Goal: Information Seeking & Learning: Learn about a topic

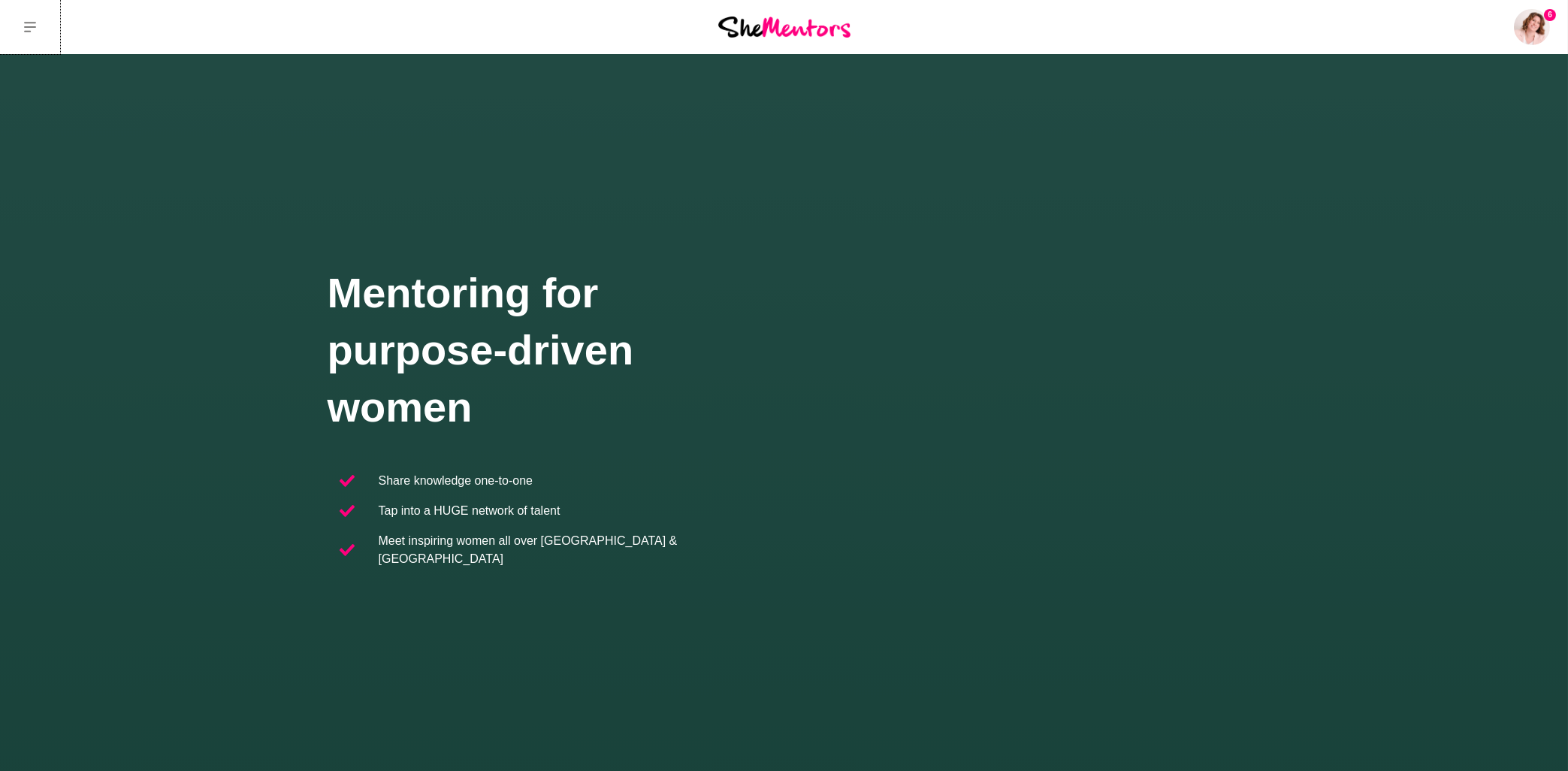
click at [29, 34] on button at bounding box center [30, 27] width 60 height 54
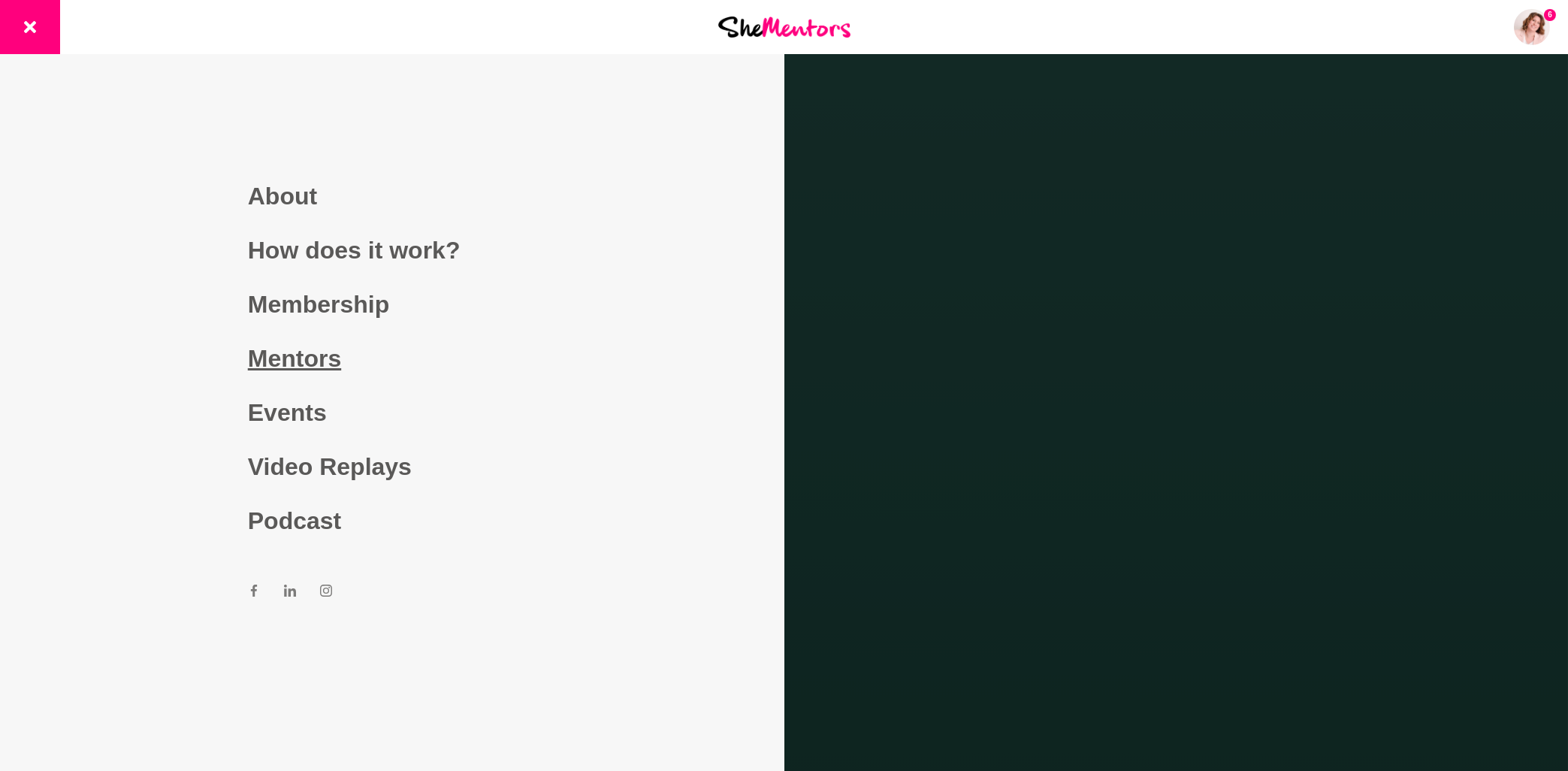
click at [287, 365] on link "Mentors" at bounding box center [392, 358] width 289 height 54
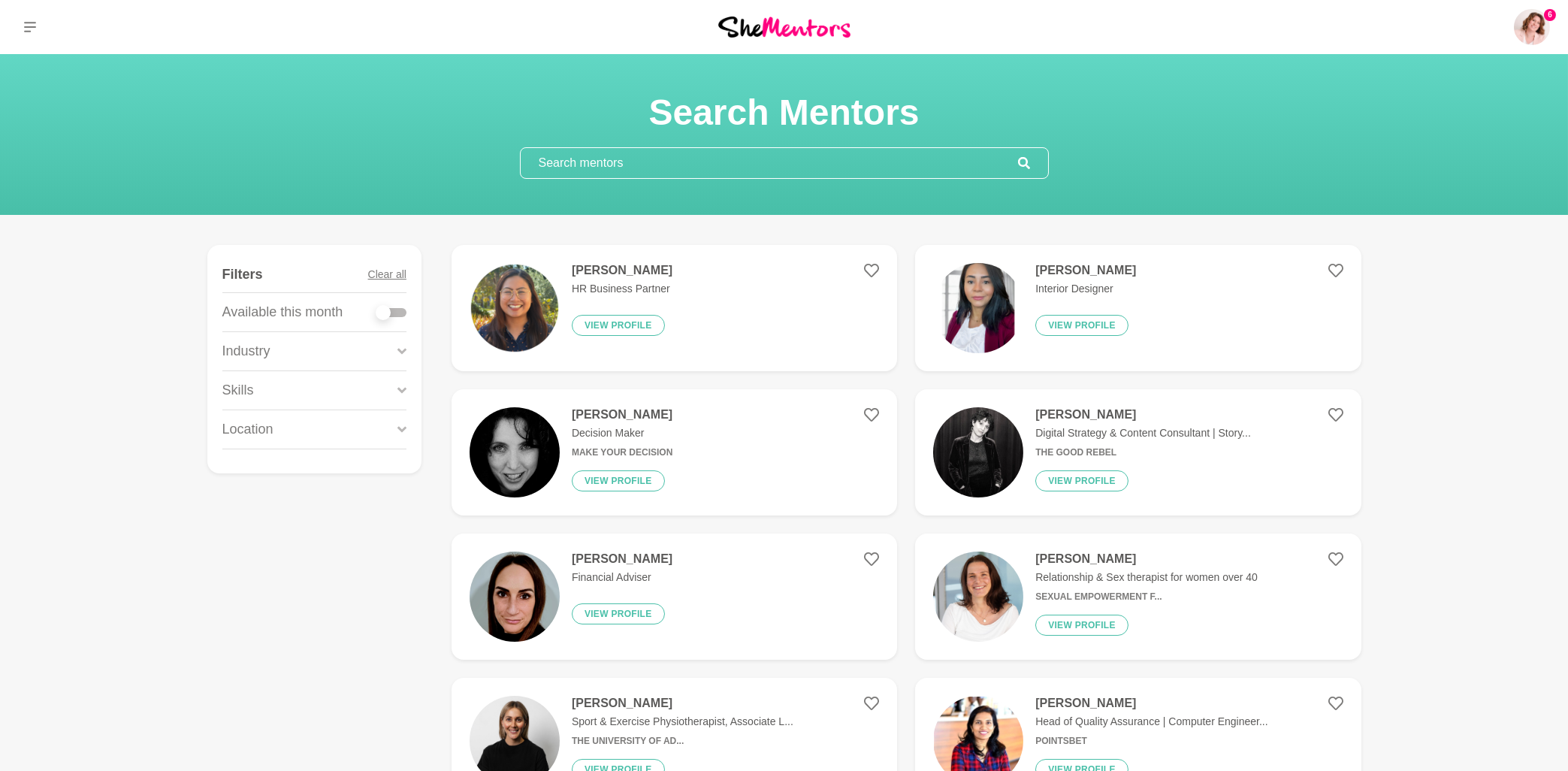
click at [669, 163] on input "text" at bounding box center [769, 162] width 497 height 30
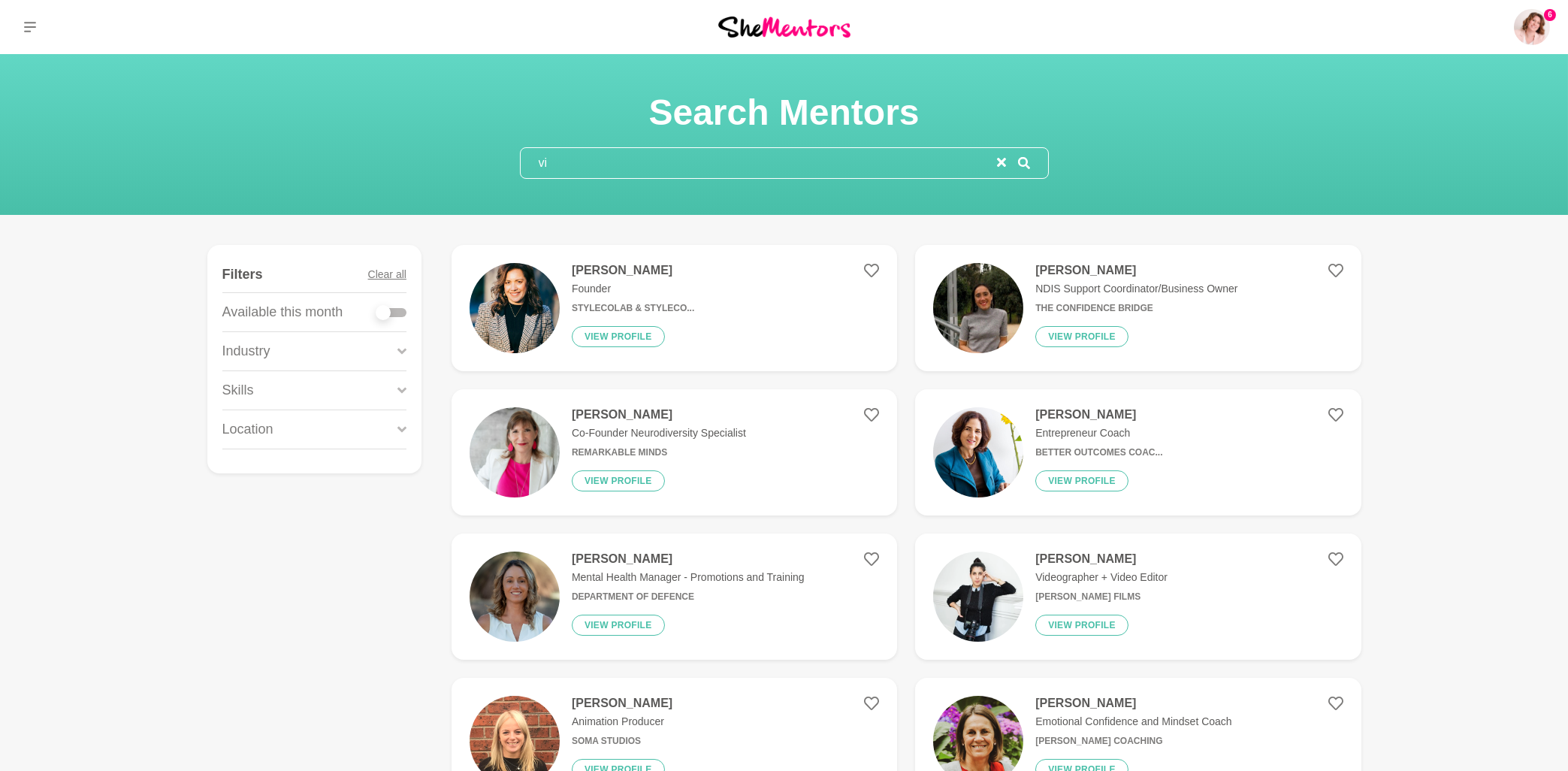
type input "vi"
click at [1076, 421] on h4 "[PERSON_NAME]" at bounding box center [1099, 415] width 127 height 15
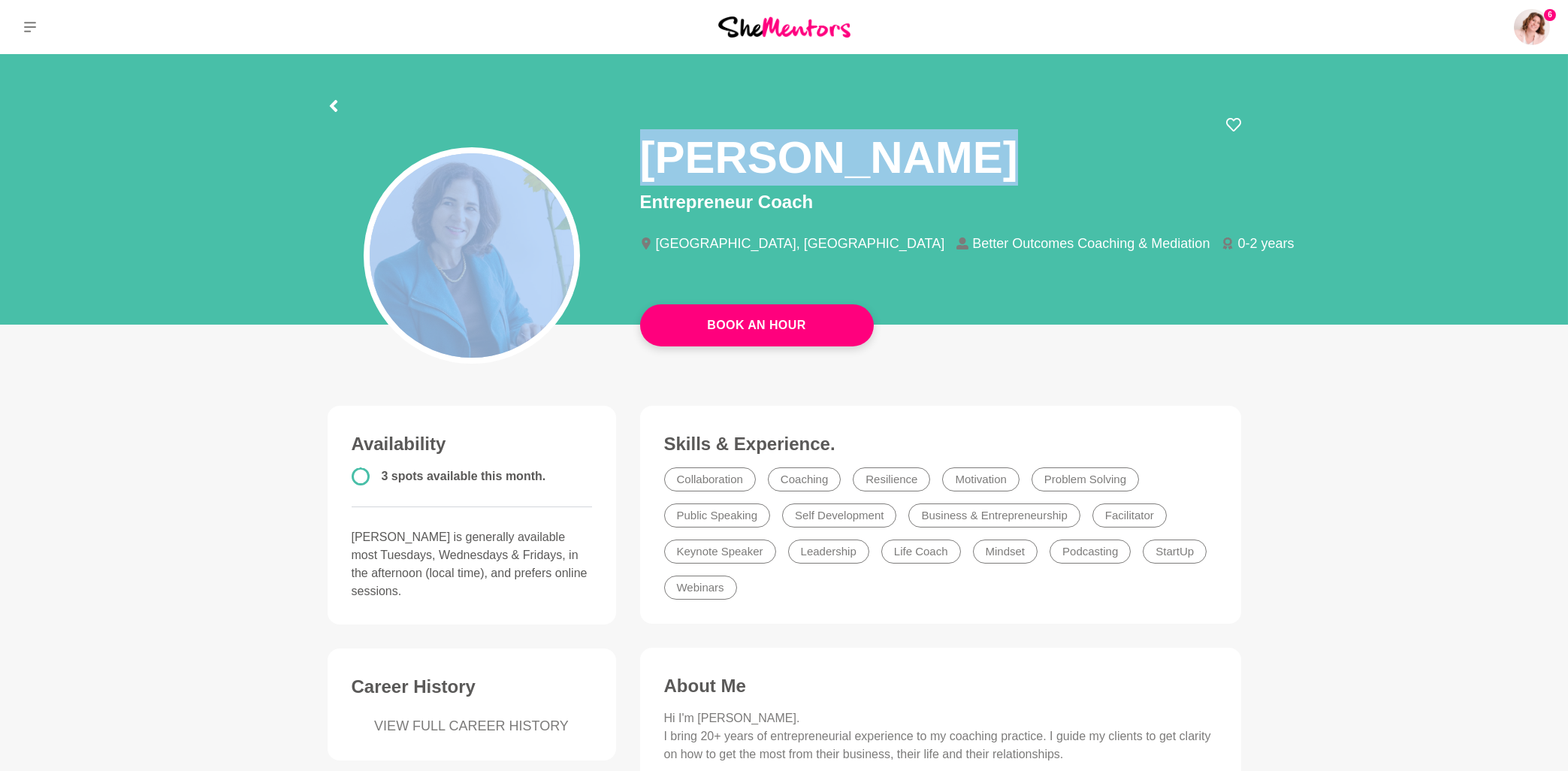
drag, startPoint x: 951, startPoint y: 156, endPoint x: 624, endPoint y: 166, distance: 327.2
click at [625, 166] on div "[PERSON_NAME] Entrepreneur Coach [GEOGRAPHIC_DATA], [GEOGRAPHIC_DATA] Better Ou…" at bounding box center [784, 226] width 937 height 216
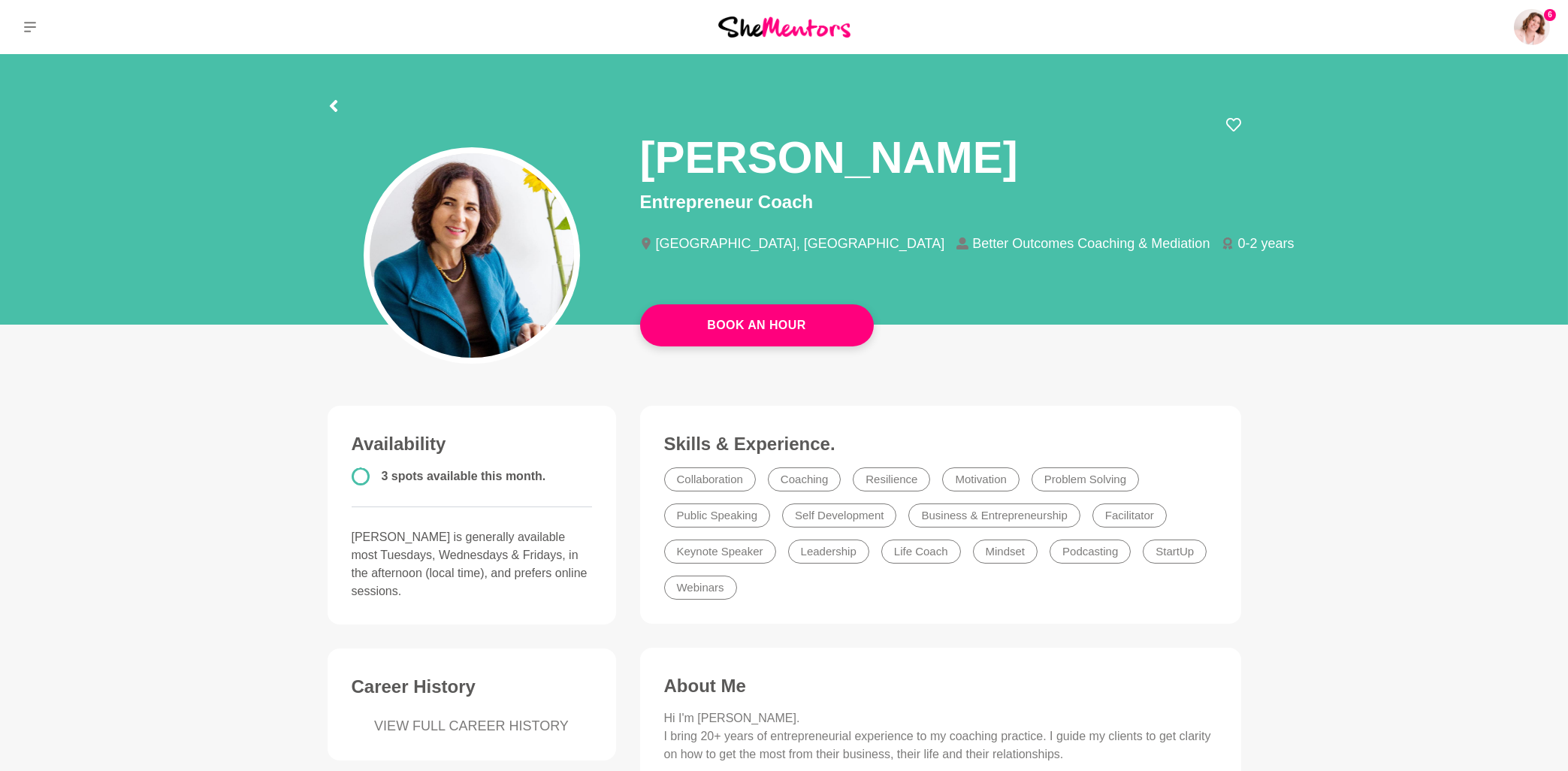
click at [625, 168] on div at bounding box center [471, 226] width 312 height 216
drag, startPoint x: 645, startPoint y: 157, endPoint x: 782, endPoint y: 163, distance: 137.1
click at [782, 163] on h1 "[PERSON_NAME]" at bounding box center [829, 158] width 378 height 56
drag, startPoint x: 822, startPoint y: 206, endPoint x: 639, endPoint y: 204, distance: 183.0
click at [639, 204] on div "[PERSON_NAME] Entrepreneur Coach [GEOGRAPHIC_DATA], [GEOGRAPHIC_DATA] Better Ou…" at bounding box center [940, 197] width 625 height 160
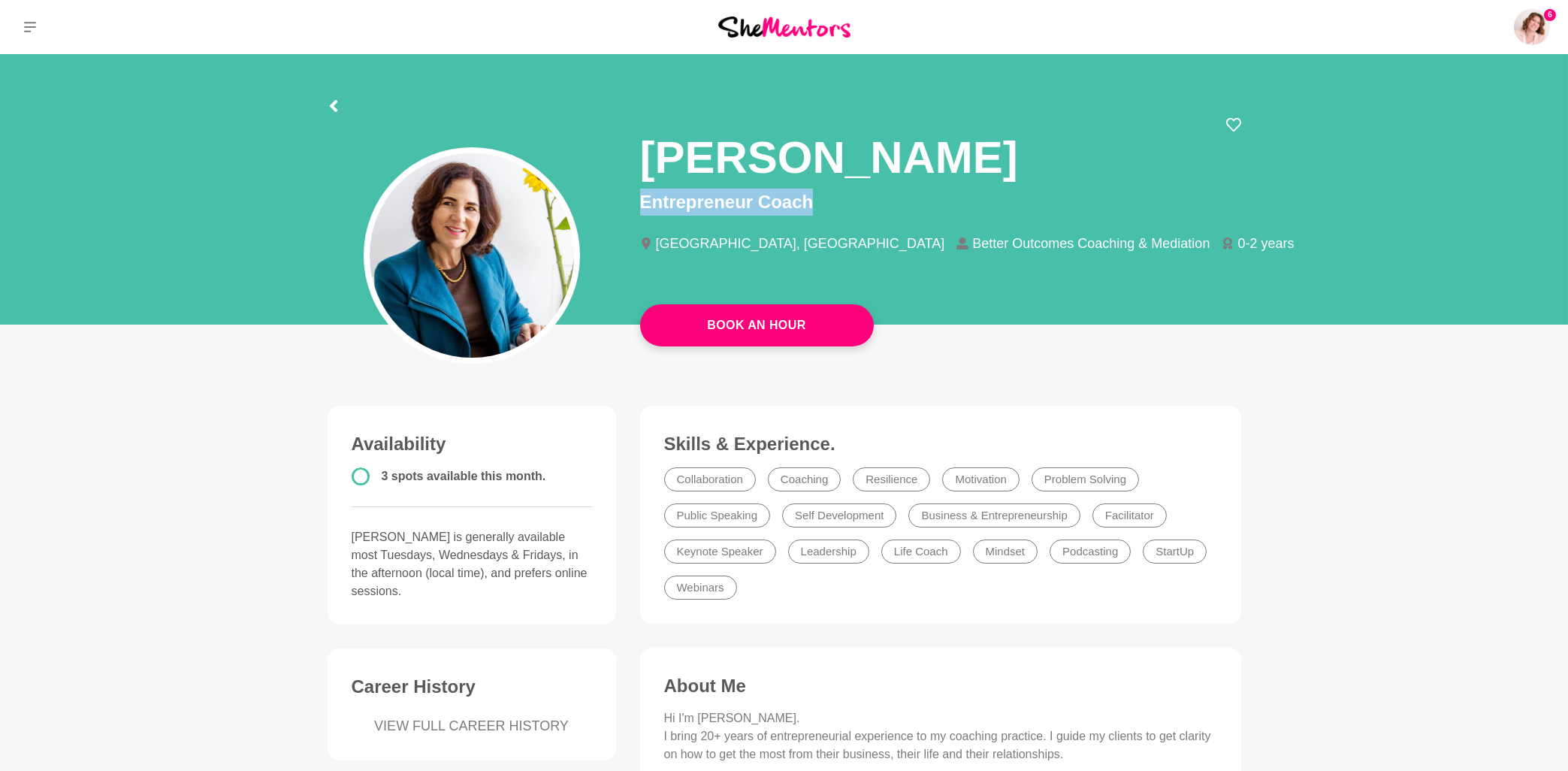
copy p "Entrepreneur Coach"
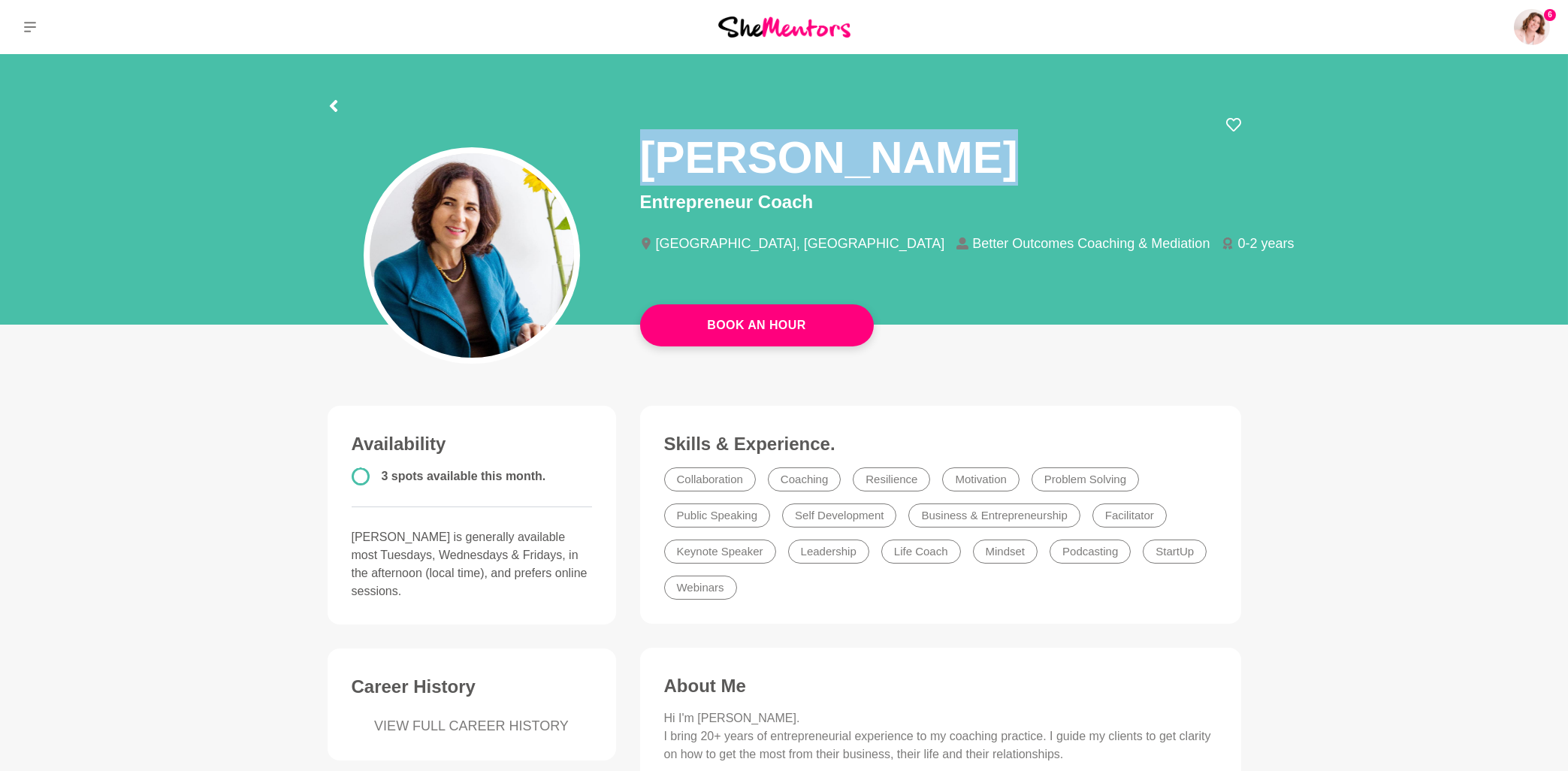
drag, startPoint x: 959, startPoint y: 157, endPoint x: 648, endPoint y: 162, distance: 311.0
click at [648, 162] on div "[PERSON_NAME]" at bounding box center [940, 153] width 601 height 72
copy h1 "[PERSON_NAME]"
click at [28, 28] on icon at bounding box center [30, 27] width 12 height 12
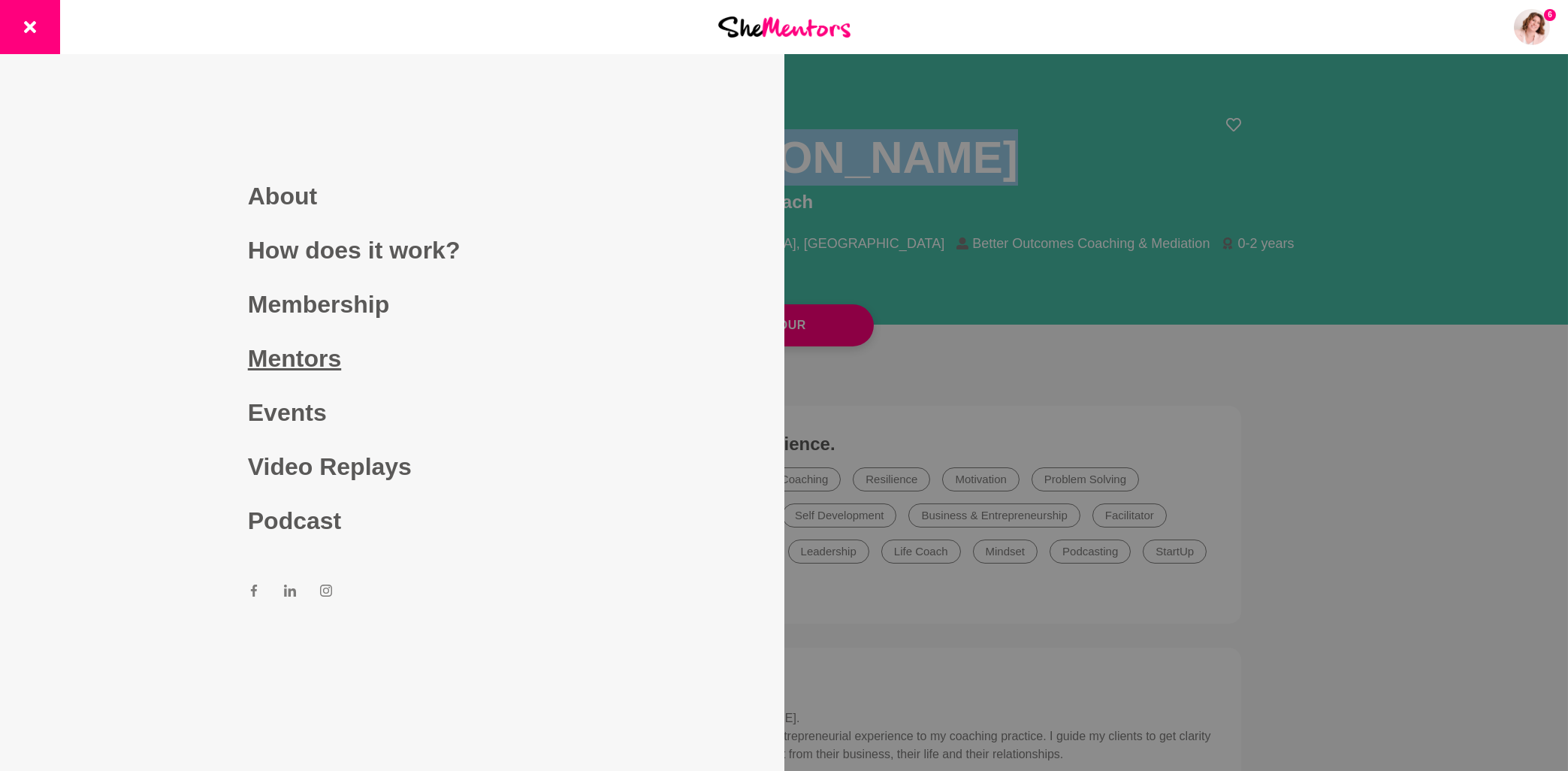
click at [323, 363] on link "Mentors" at bounding box center [392, 358] width 289 height 54
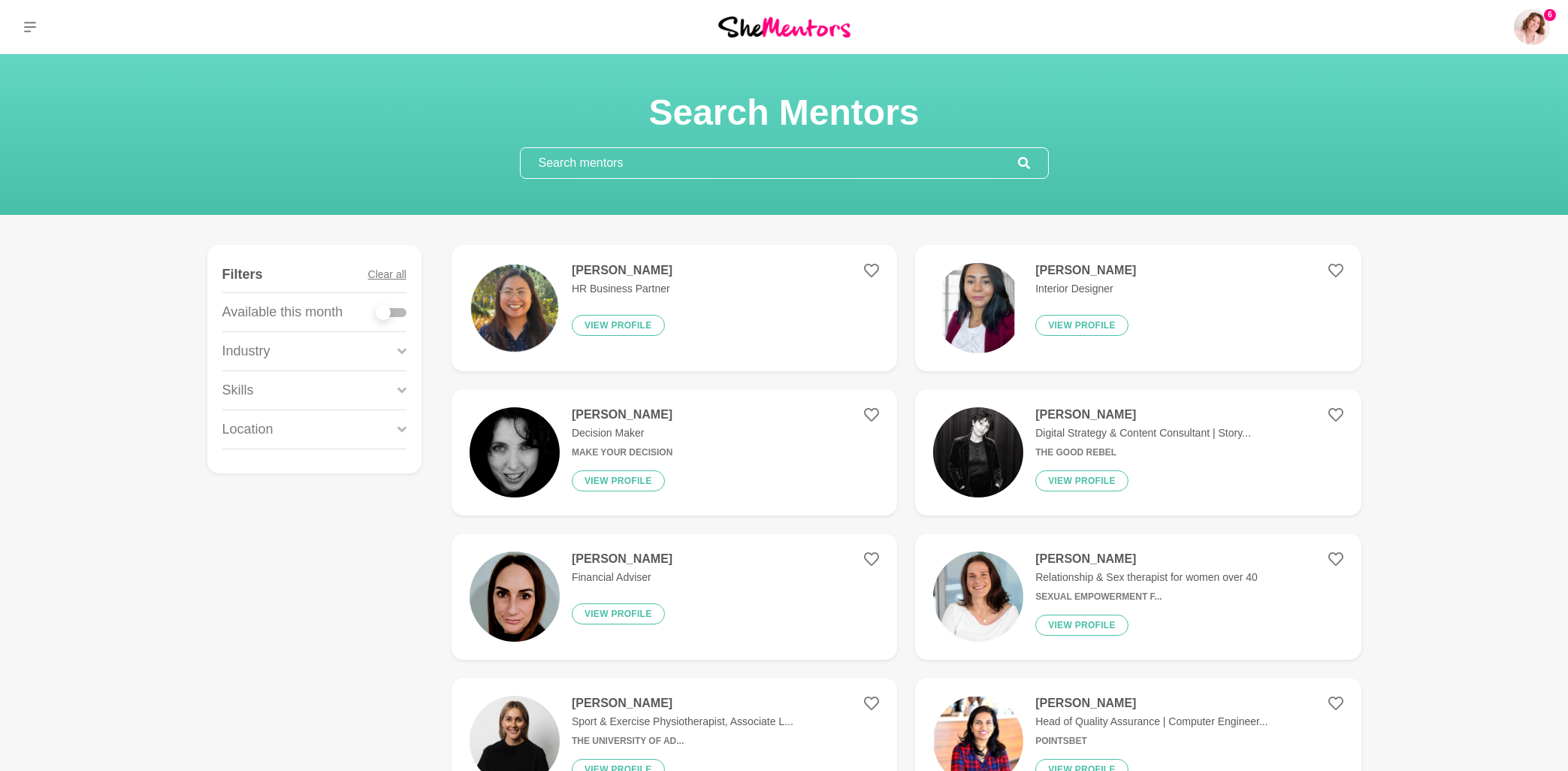
click at [581, 165] on input "text" at bounding box center [769, 162] width 497 height 30
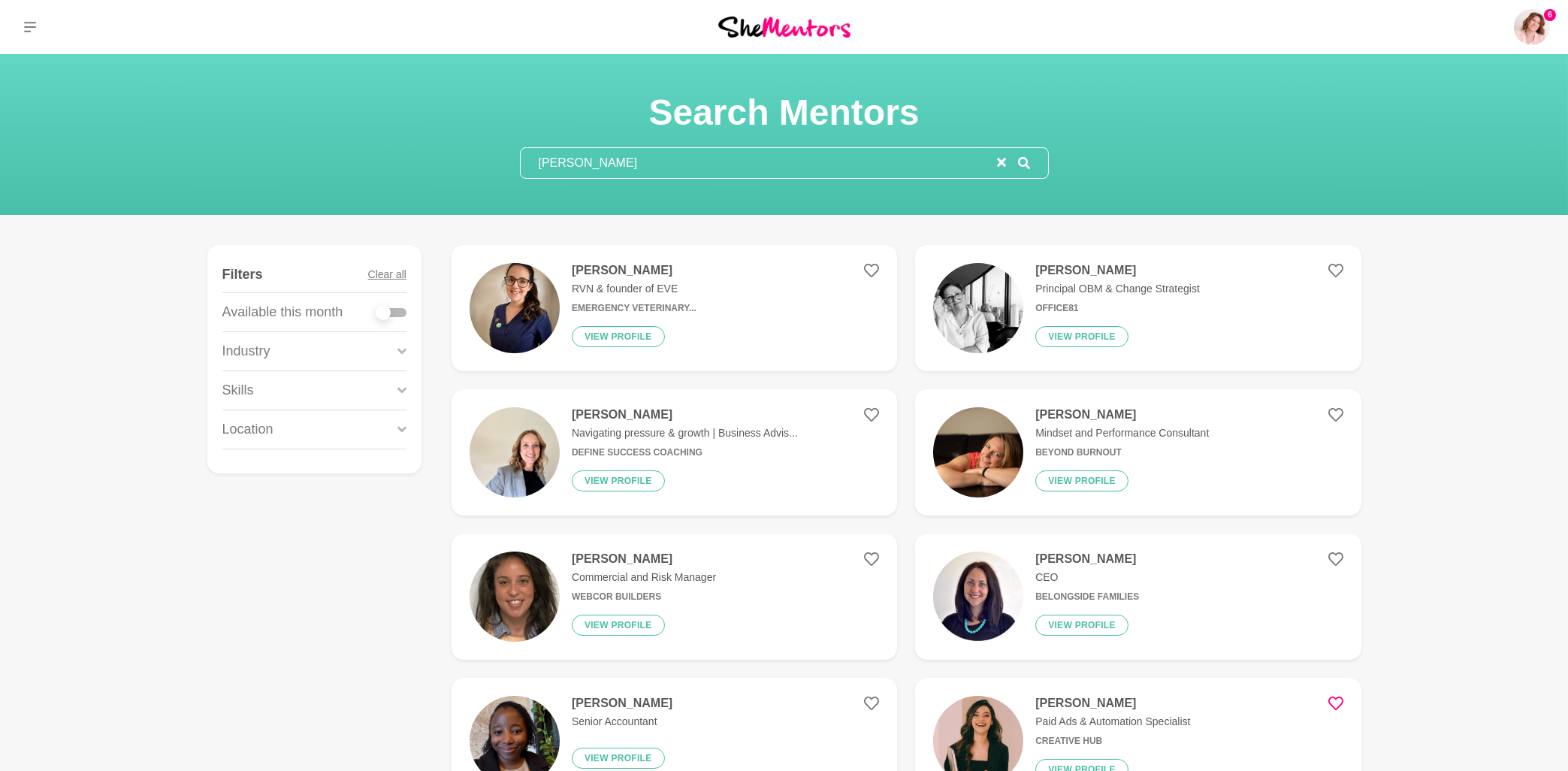
type input "[PERSON_NAME]"
click at [1088, 414] on h4 "[PERSON_NAME]" at bounding box center [1123, 415] width 174 height 15
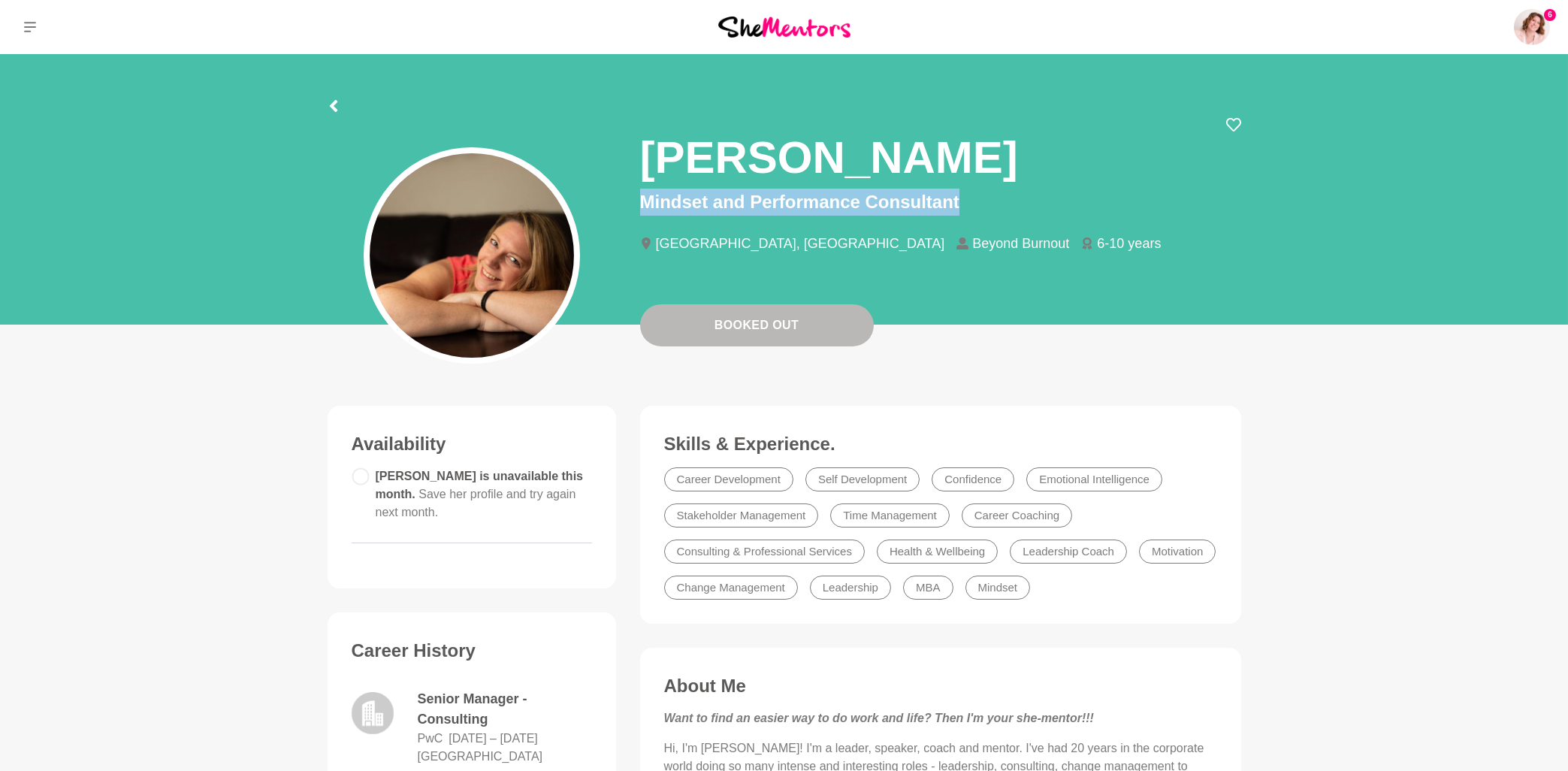
drag, startPoint x: 643, startPoint y: 195, endPoint x: 976, endPoint y: 204, distance: 333.1
click at [976, 204] on p "Mindset and Performance Consultant" at bounding box center [940, 203] width 601 height 27
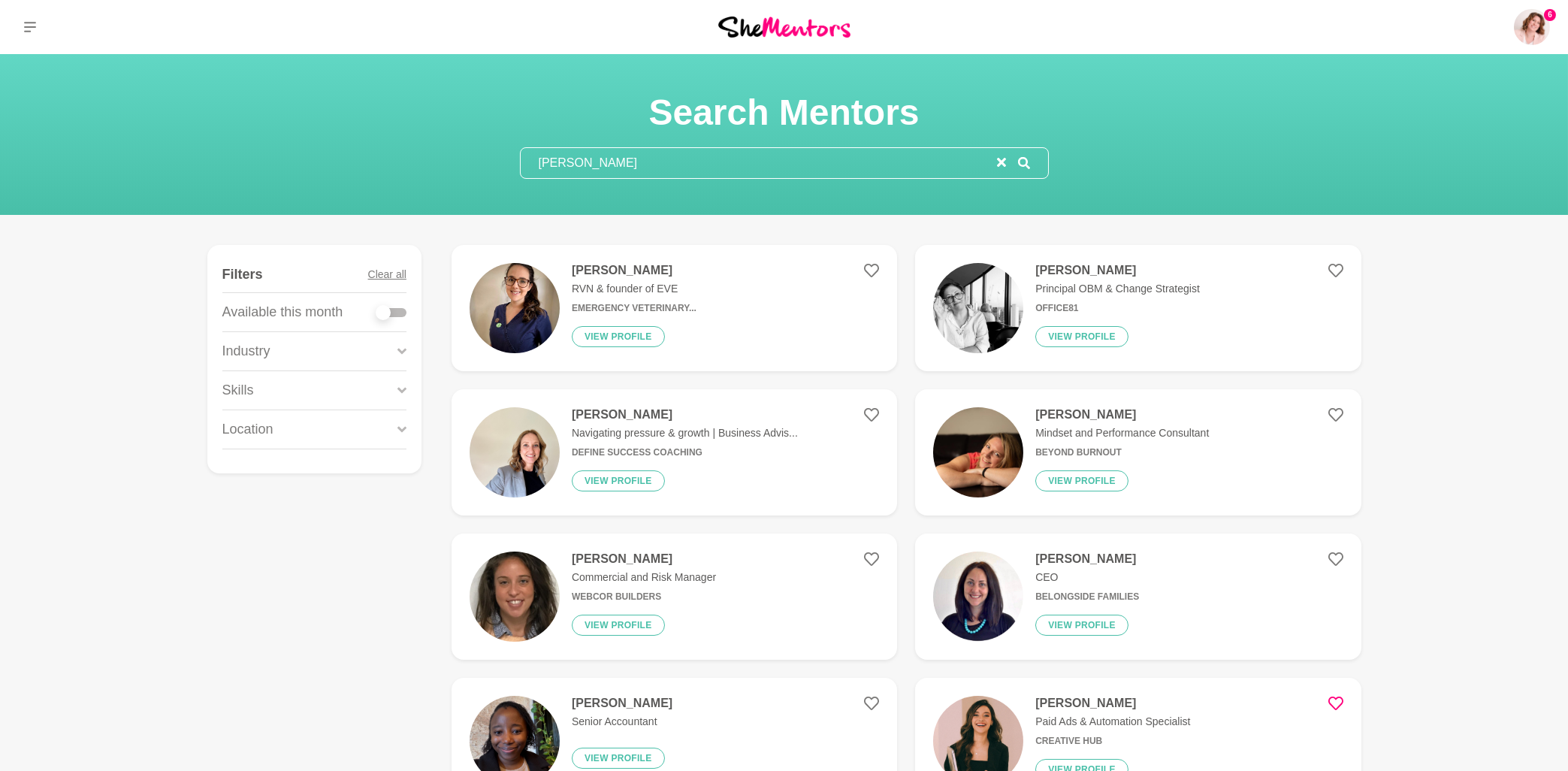
drag, startPoint x: 587, startPoint y: 165, endPoint x: 492, endPoint y: 165, distance: 95.0
click at [521, 165] on input "[PERSON_NAME]" at bounding box center [759, 162] width 477 height 30
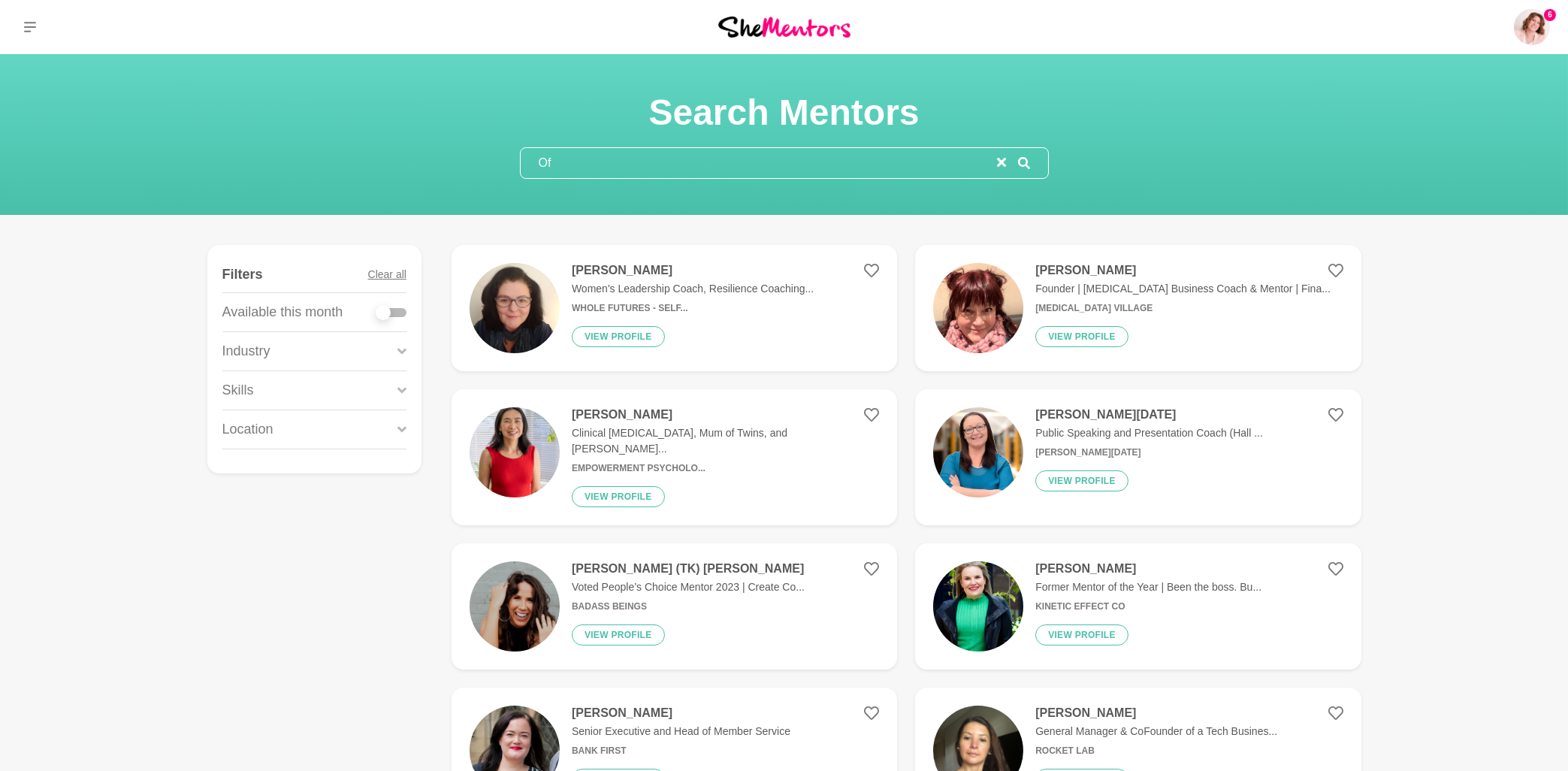
type input "O"
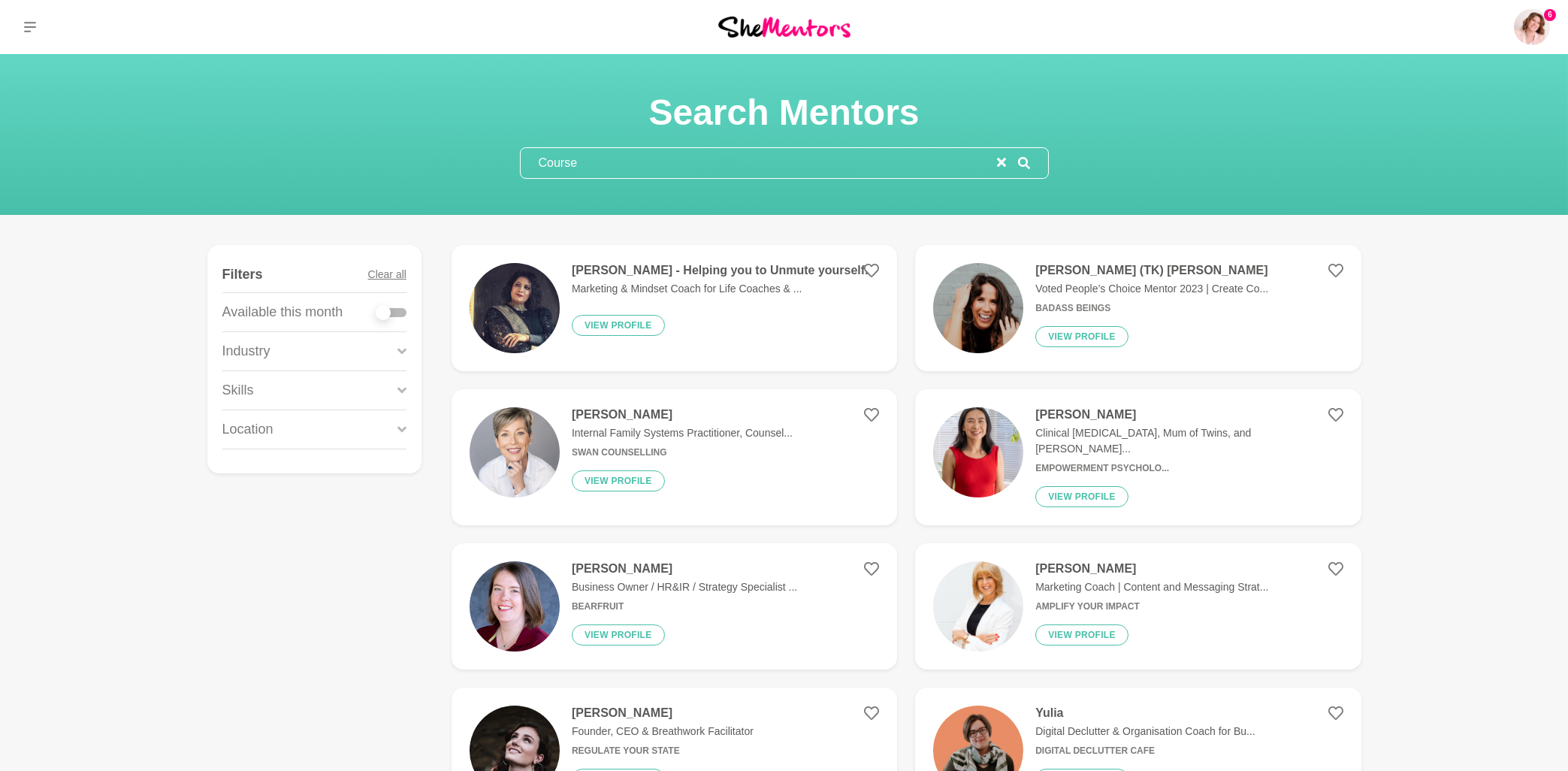
type input "Course"
click at [1100, 279] on div "[PERSON_NAME] (TK) [PERSON_NAME] Voted People’s Choice Mentor 2023 | Create Co.…" at bounding box center [1146, 308] width 245 height 90
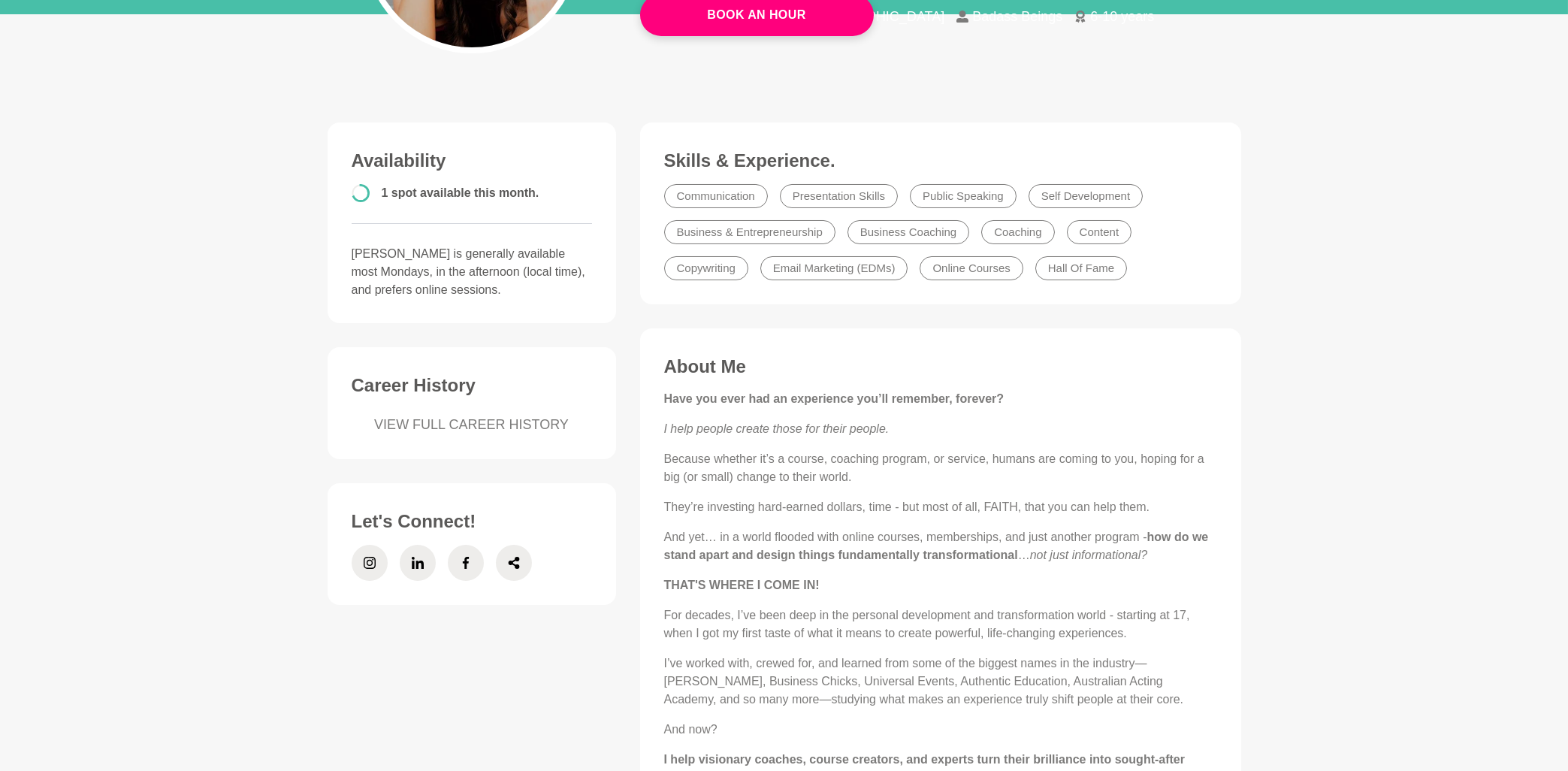
scroll to position [81, 0]
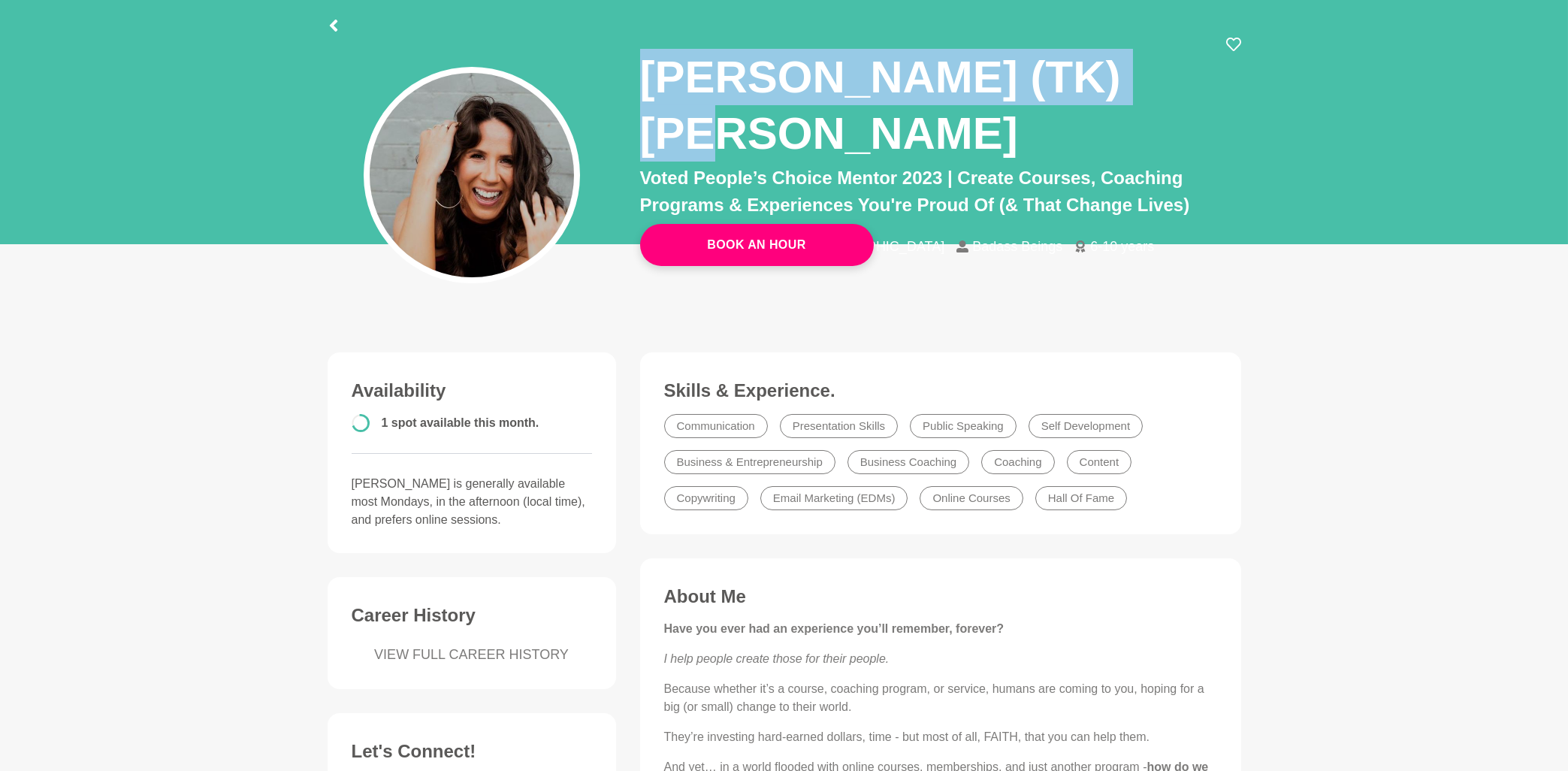
drag, startPoint x: 643, startPoint y: 72, endPoint x: 1120, endPoint y: 66, distance: 477.0
click at [1120, 66] on h1 "[PERSON_NAME] (TK) [PERSON_NAME]" at bounding box center [934, 105] width 586 height 113
copy h1 "[PERSON_NAME] (TK) [PERSON_NAME]"
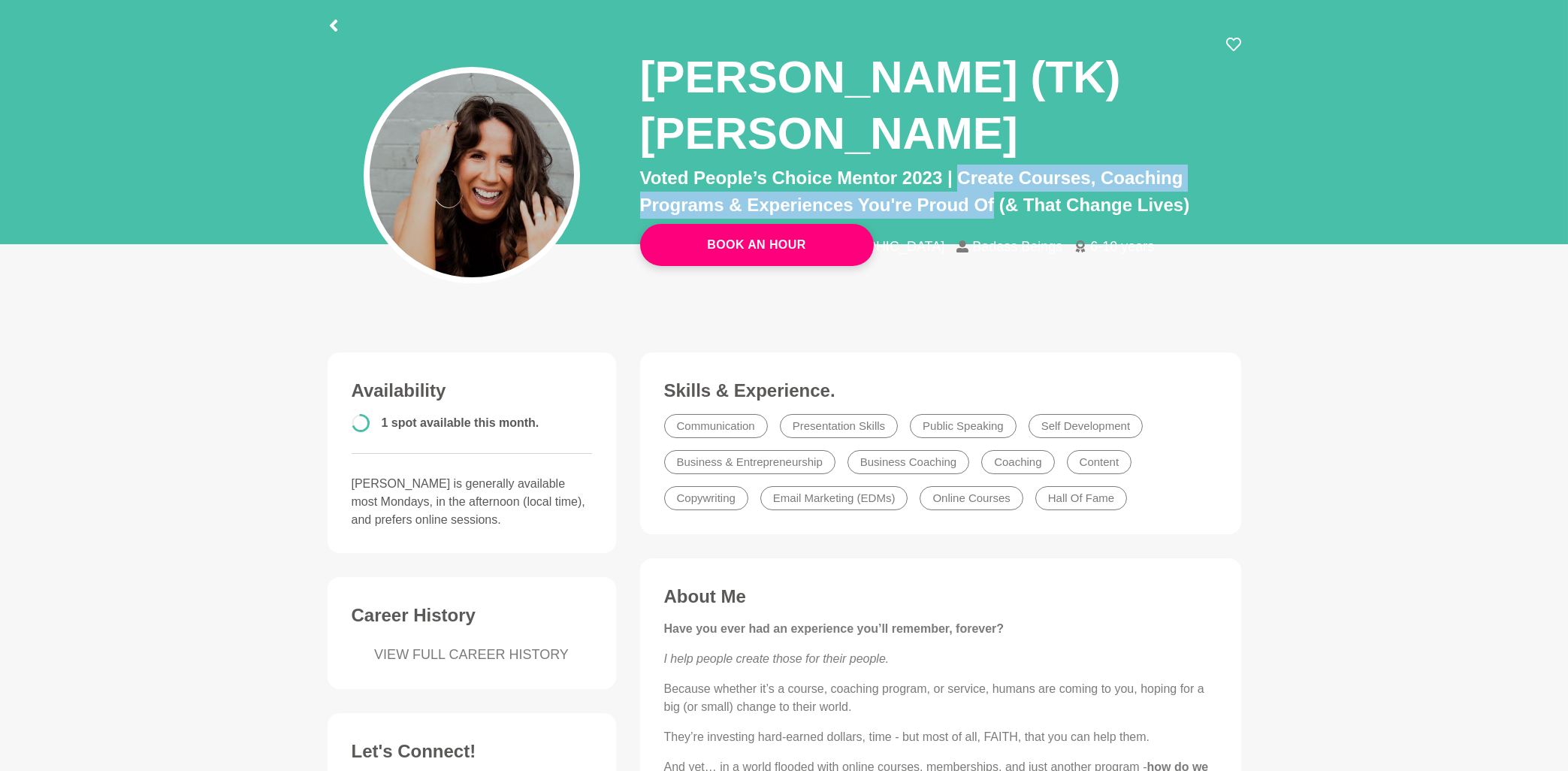
drag, startPoint x: 963, startPoint y: 127, endPoint x: 995, endPoint y: 152, distance: 40.6
click at [995, 165] on p "Voted People’s Choice Mentor 2023 | Create Courses, Coaching Programs & Experie…" at bounding box center [940, 191] width 601 height 54
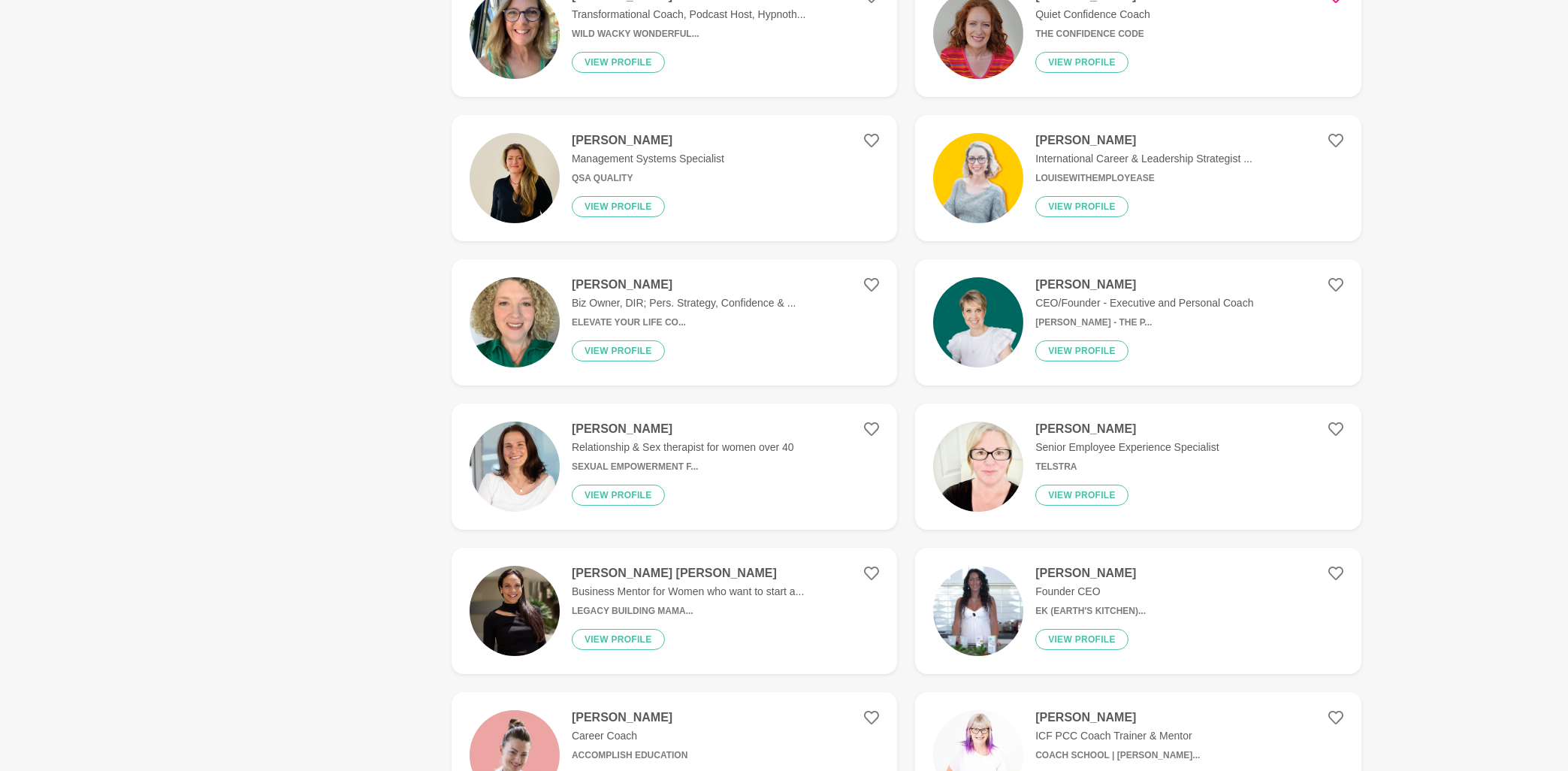
scroll to position [1047, 0]
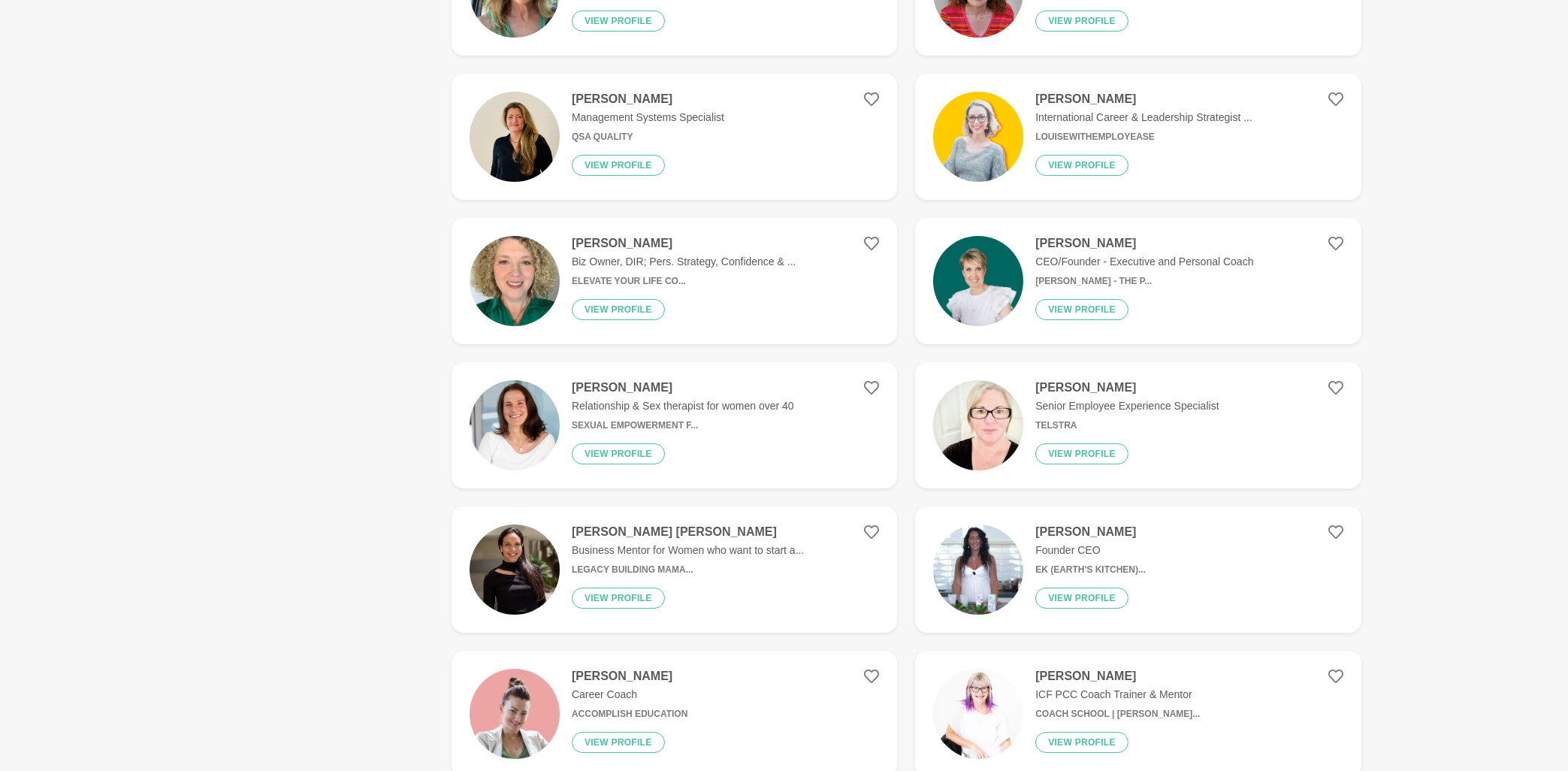
click at [1078, 254] on p "CEO/Founder - Executive and Personal Coach" at bounding box center [1145, 261] width 218 height 16
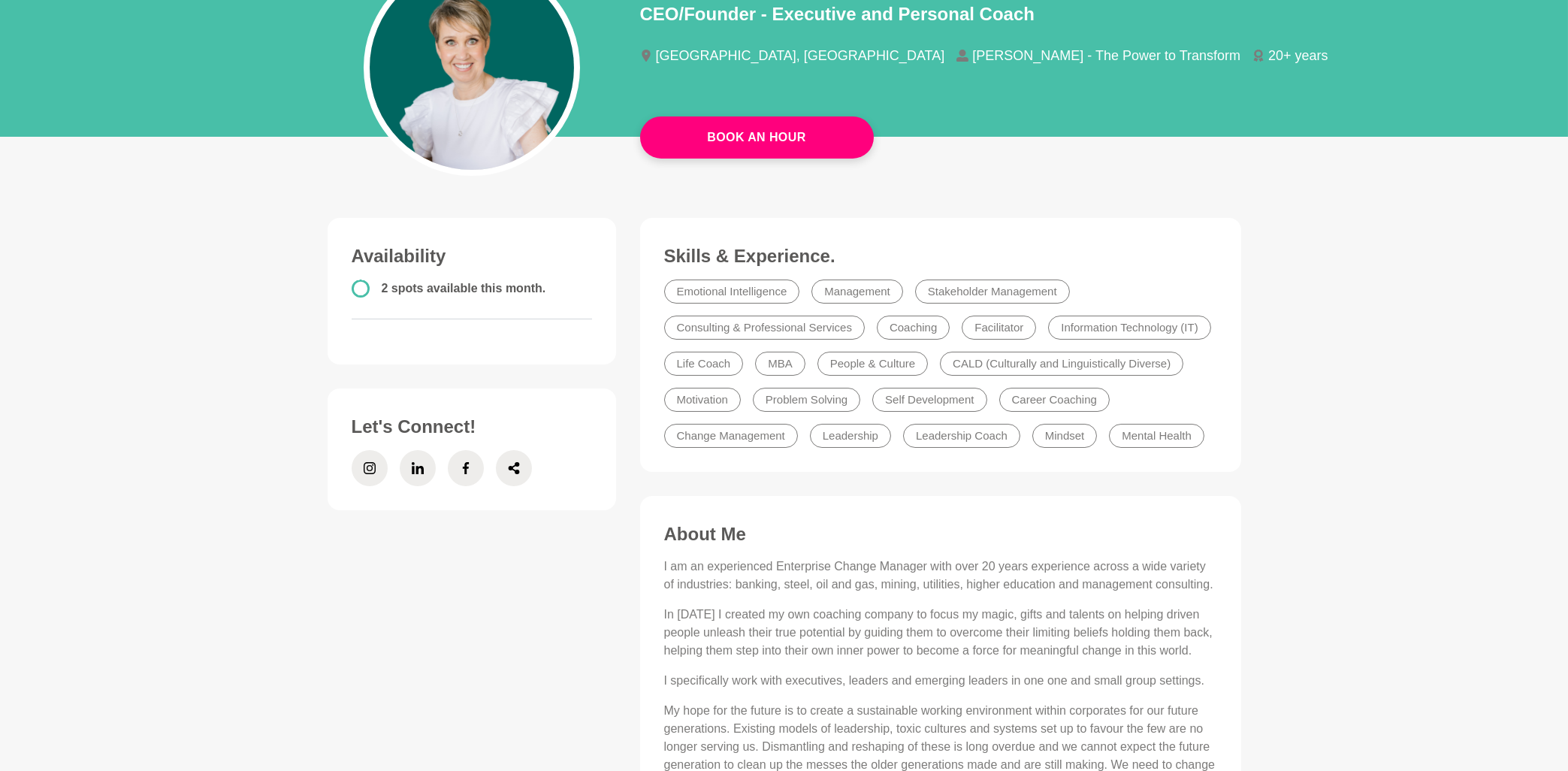
scroll to position [161, 0]
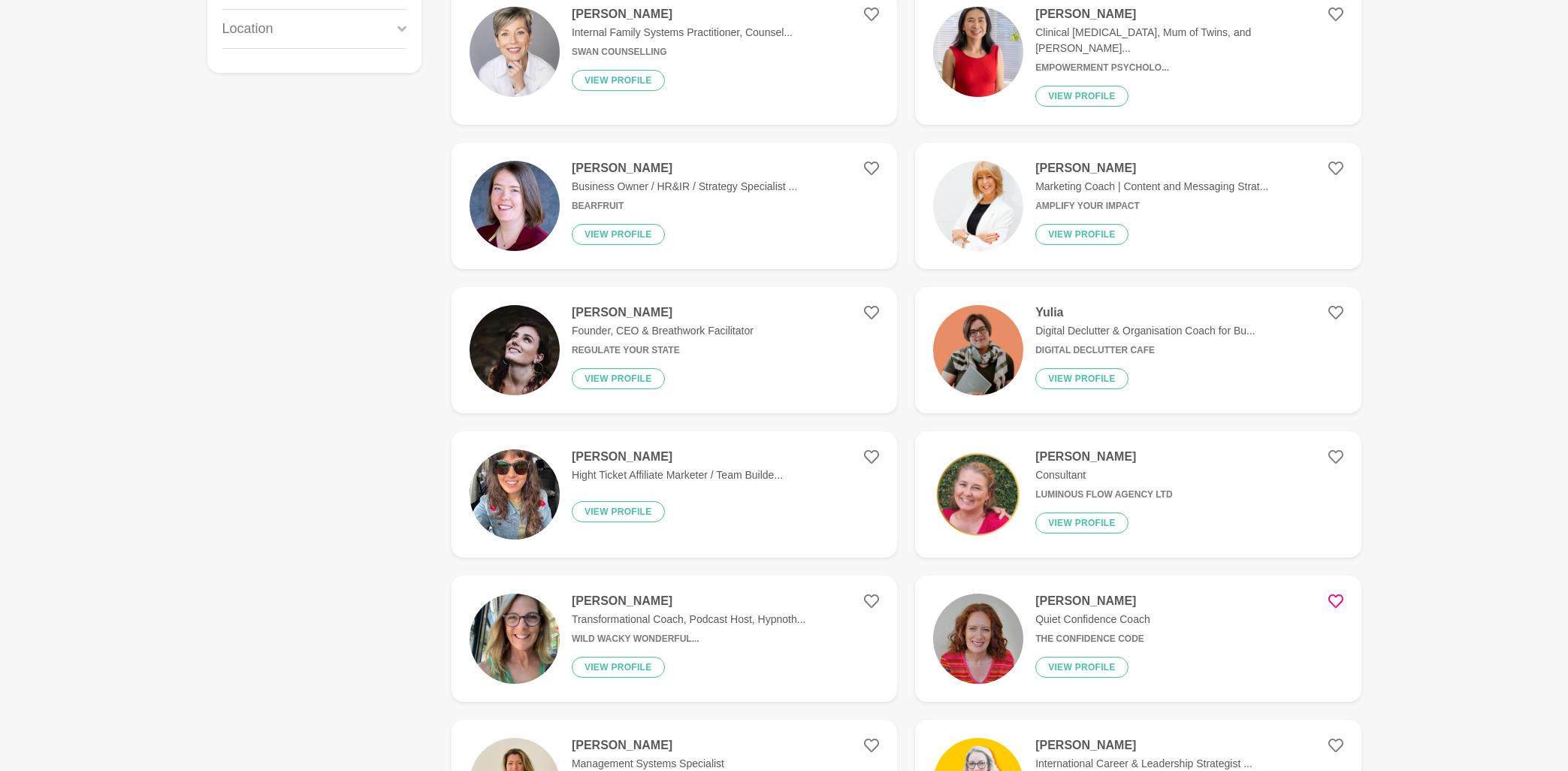
scroll to position [483, 0]
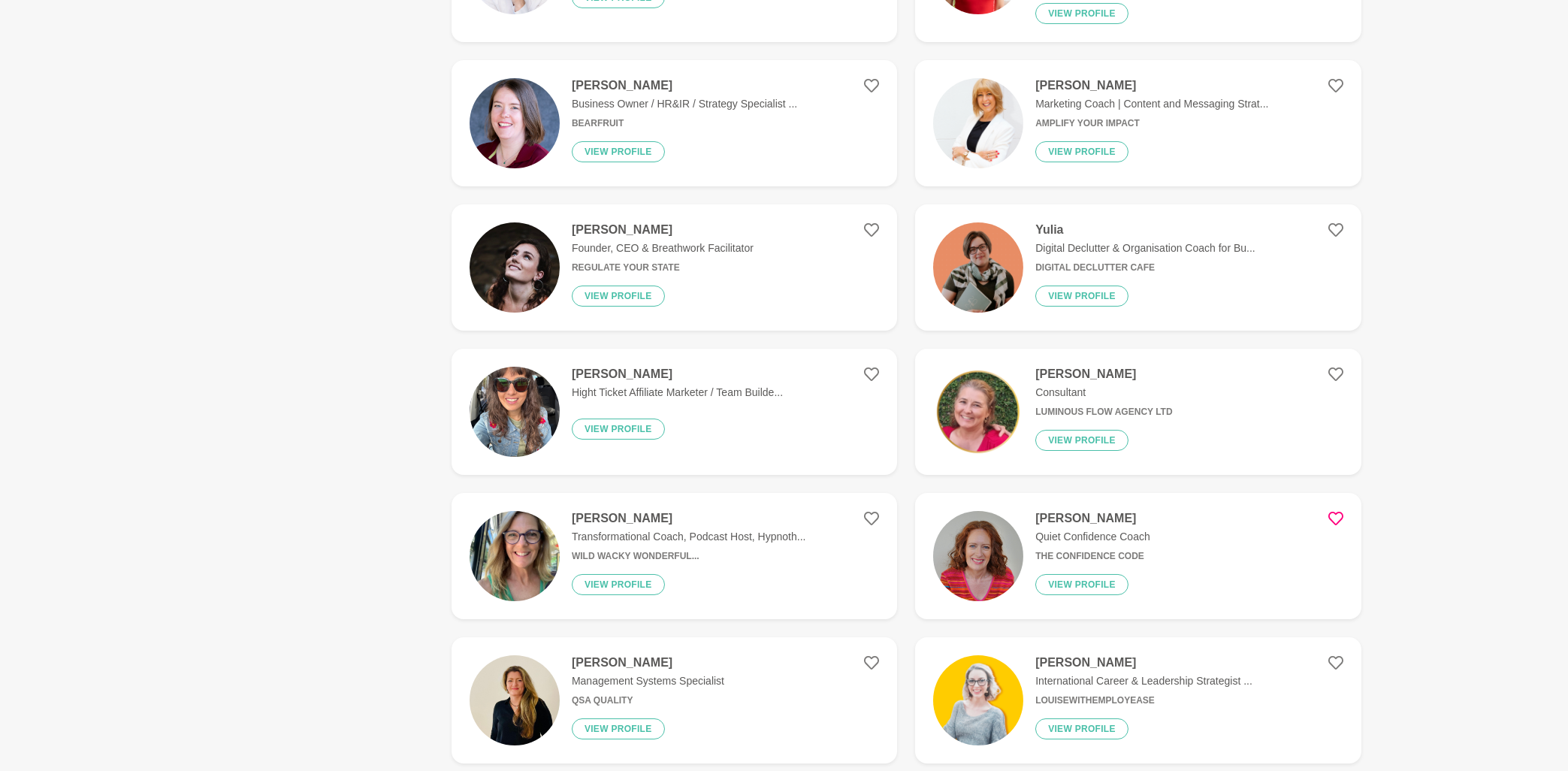
click at [1114, 511] on h4 "[PERSON_NAME]" at bounding box center [1093, 519] width 115 height 15
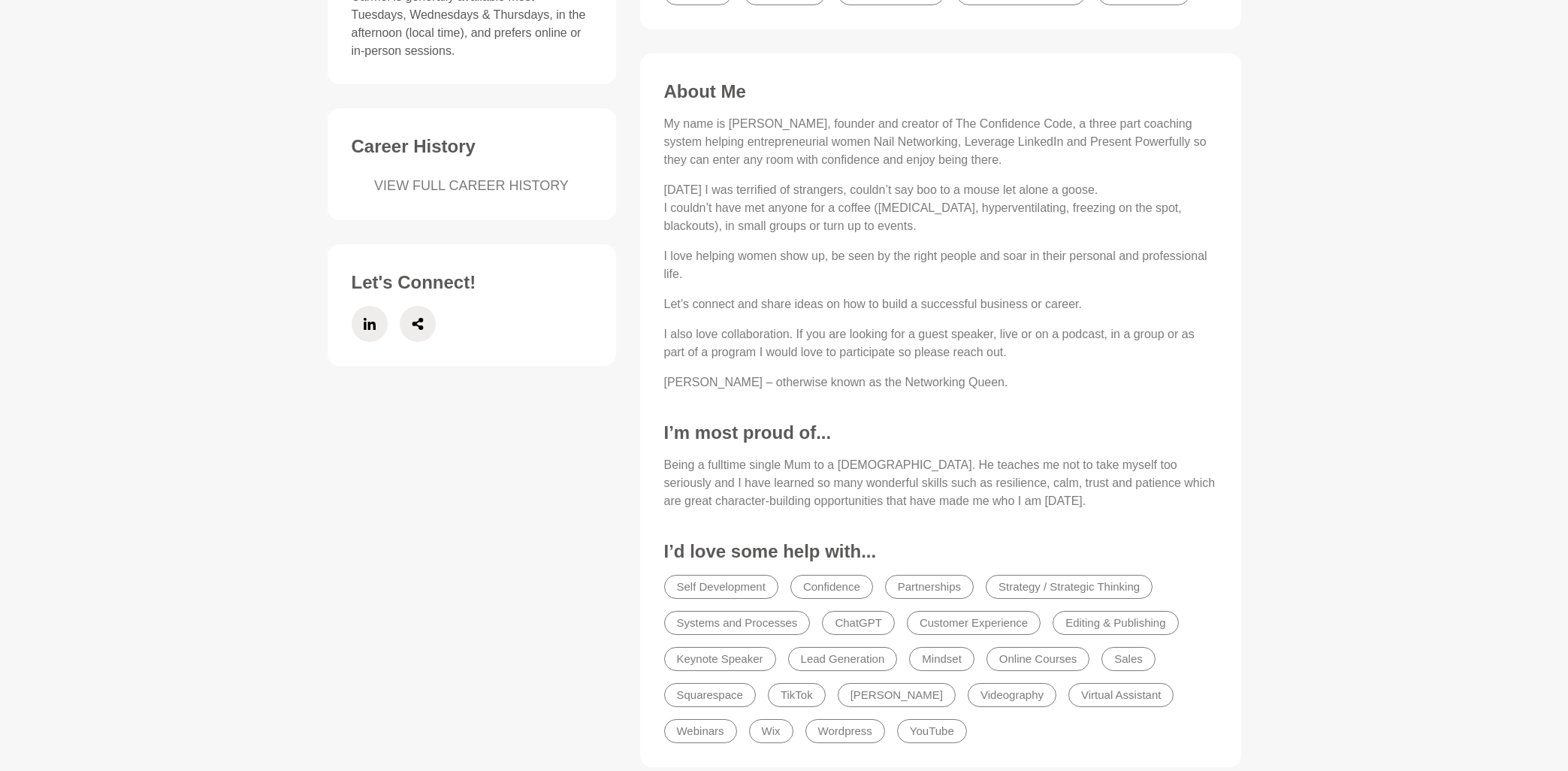
scroll to position [564, 0]
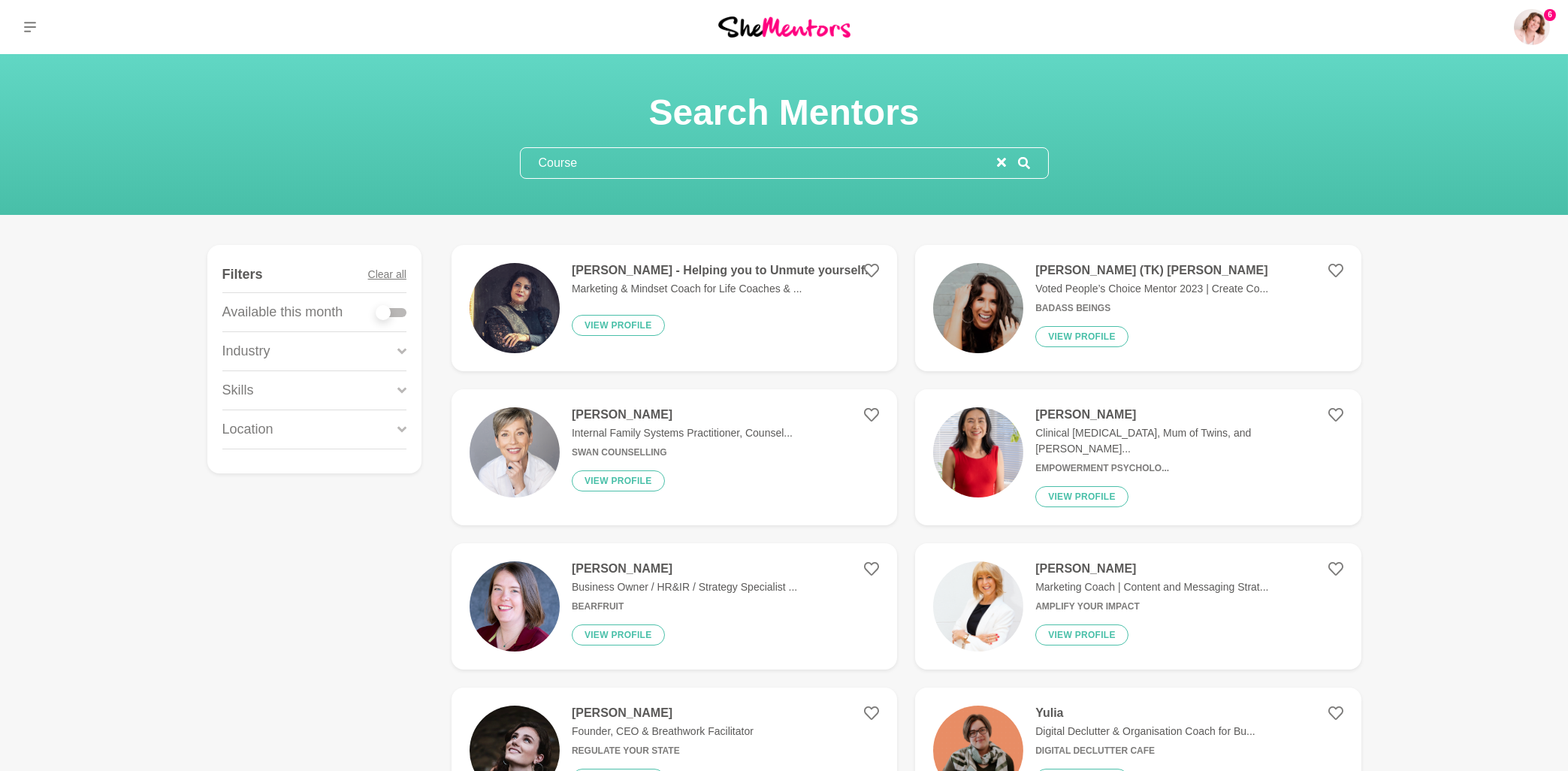
drag, startPoint x: 592, startPoint y: 165, endPoint x: 499, endPoint y: 174, distance: 93.4
click at [521, 174] on input "Course" at bounding box center [759, 162] width 477 height 30
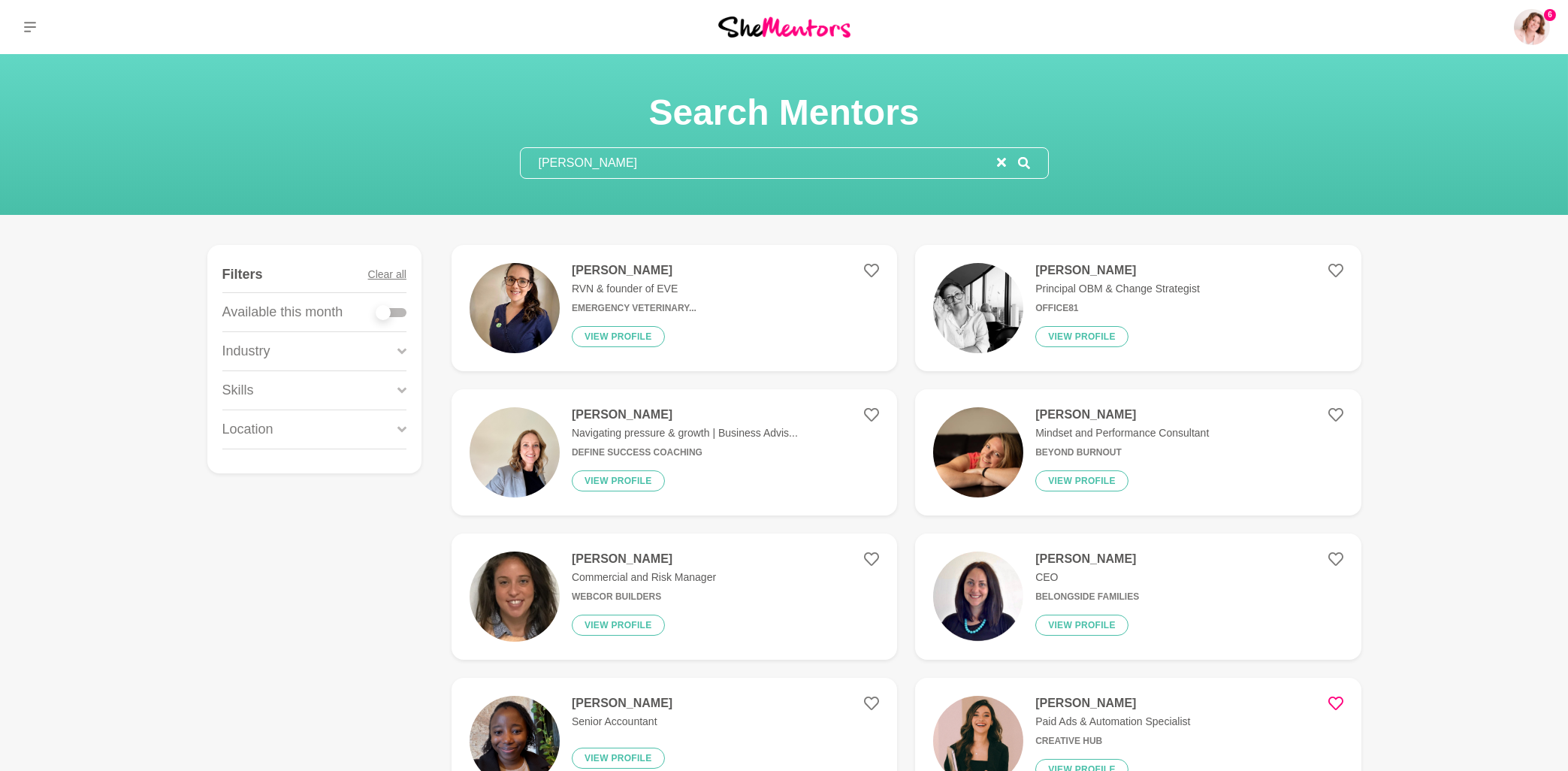
type input "[PERSON_NAME]"
click at [1107, 433] on p "Mindset and Performance Consultant" at bounding box center [1123, 433] width 174 height 16
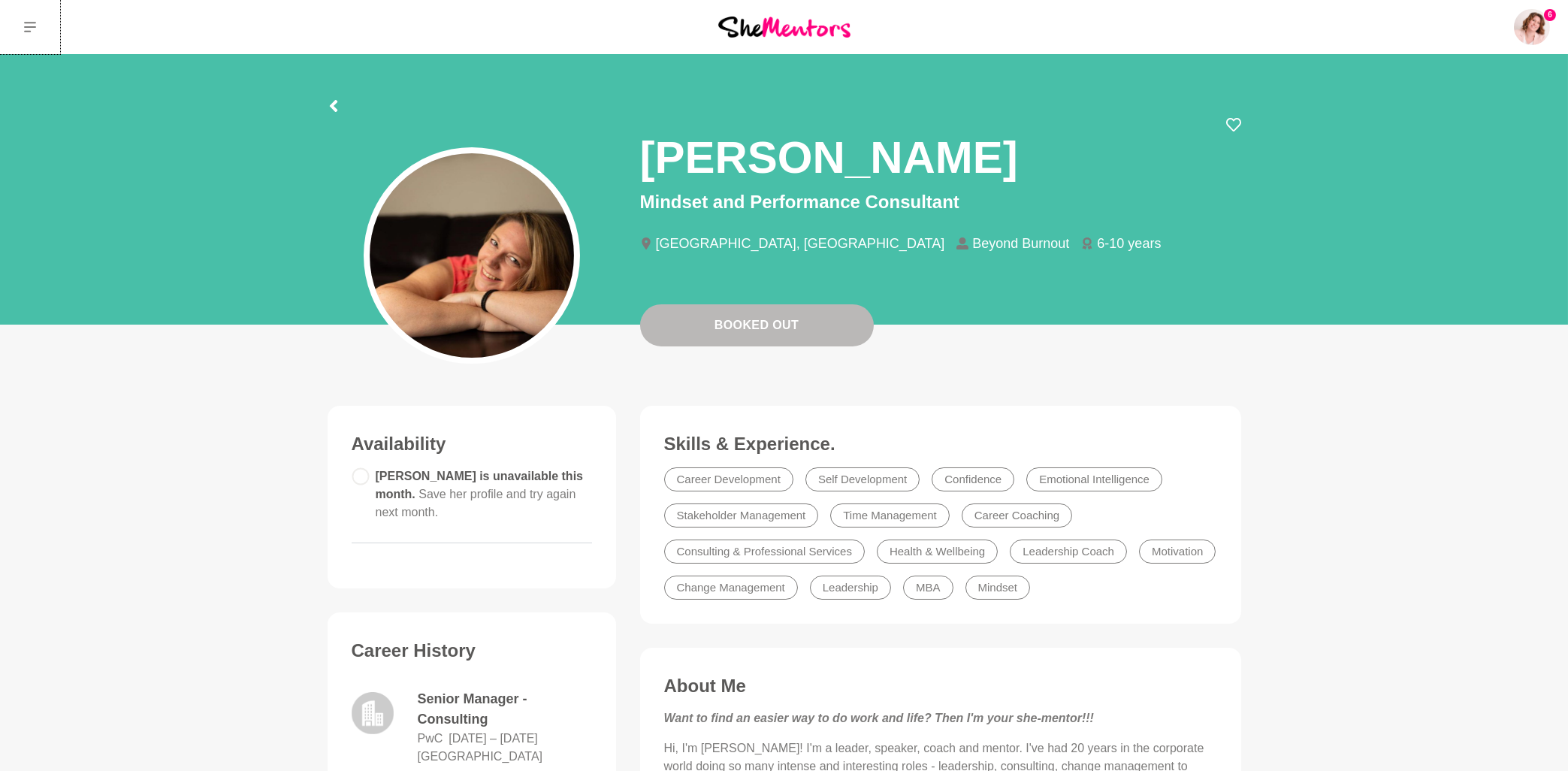
click at [30, 27] on icon at bounding box center [30, 27] width 12 height 12
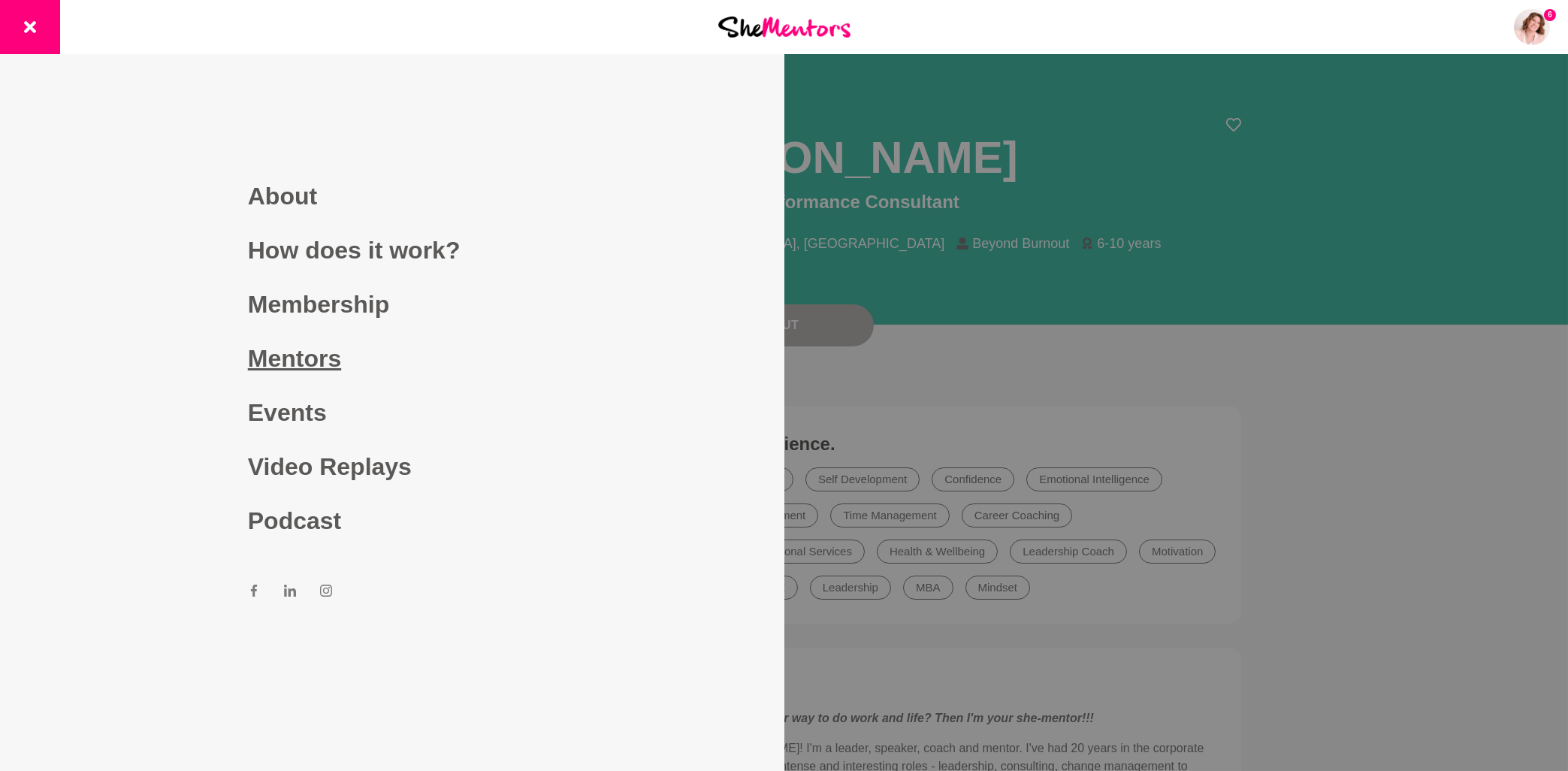
click at [330, 357] on link "Mentors" at bounding box center [392, 358] width 289 height 54
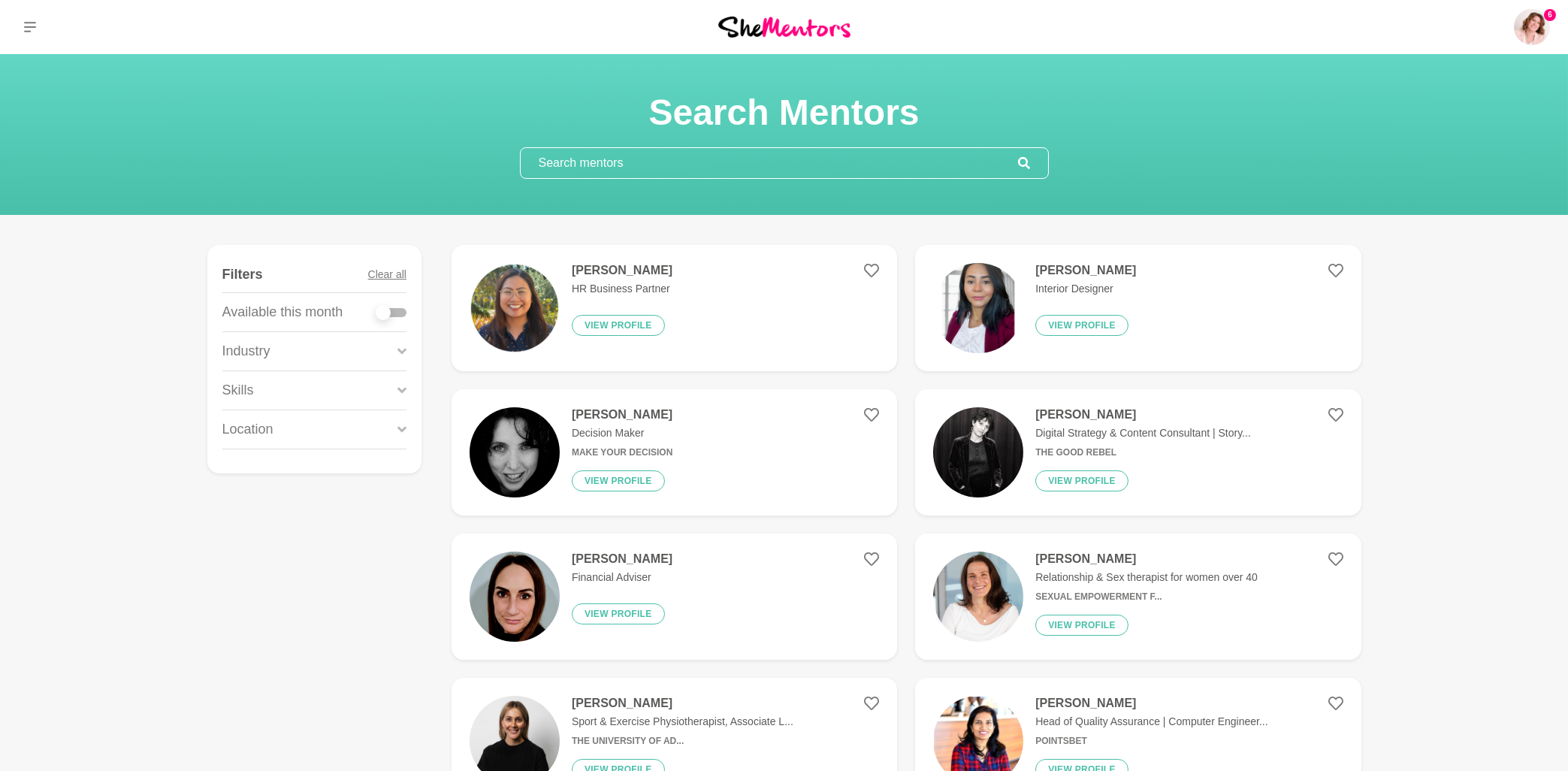
click at [672, 164] on input "text" at bounding box center [769, 162] width 497 height 30
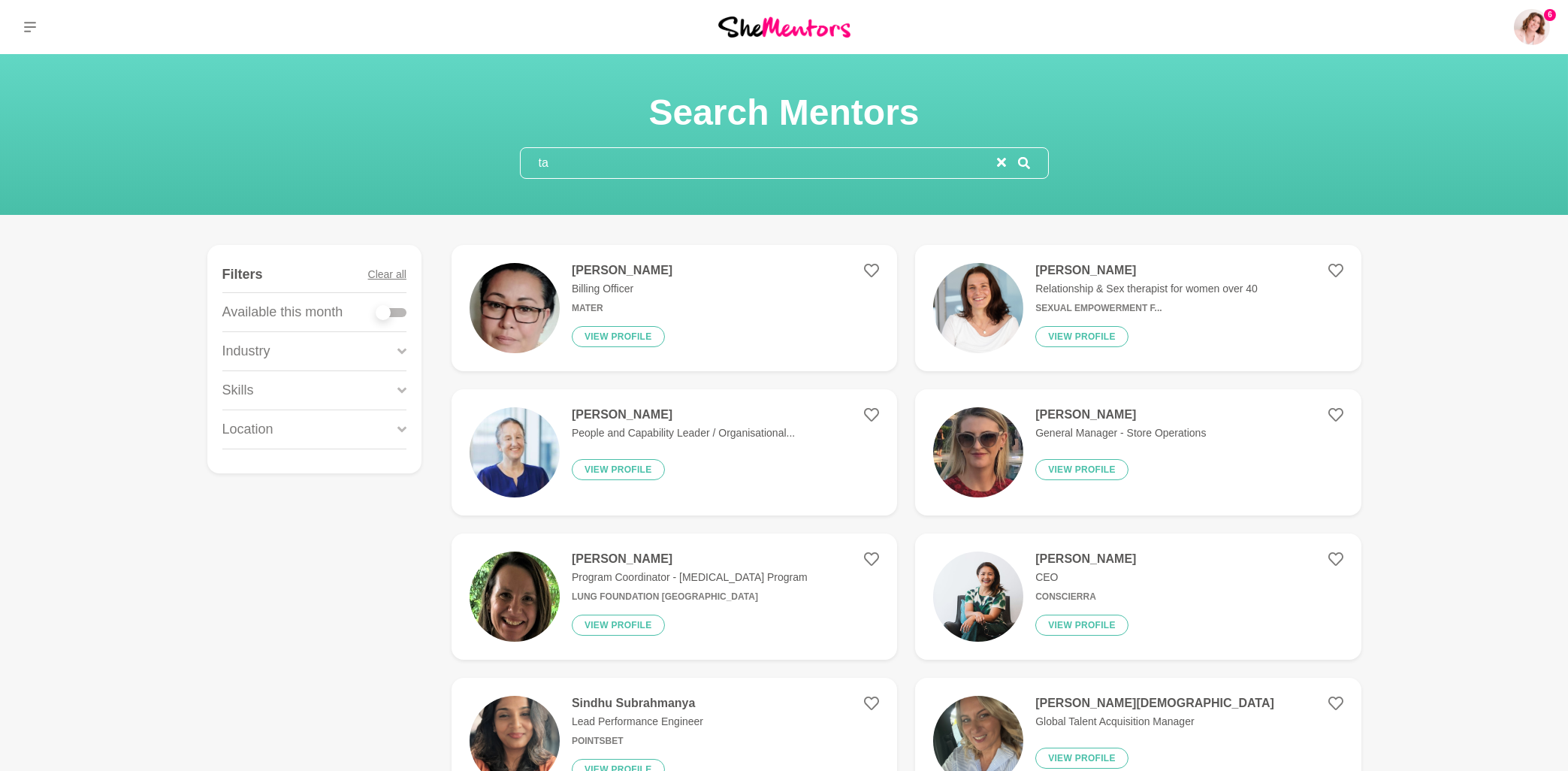
type input "t"
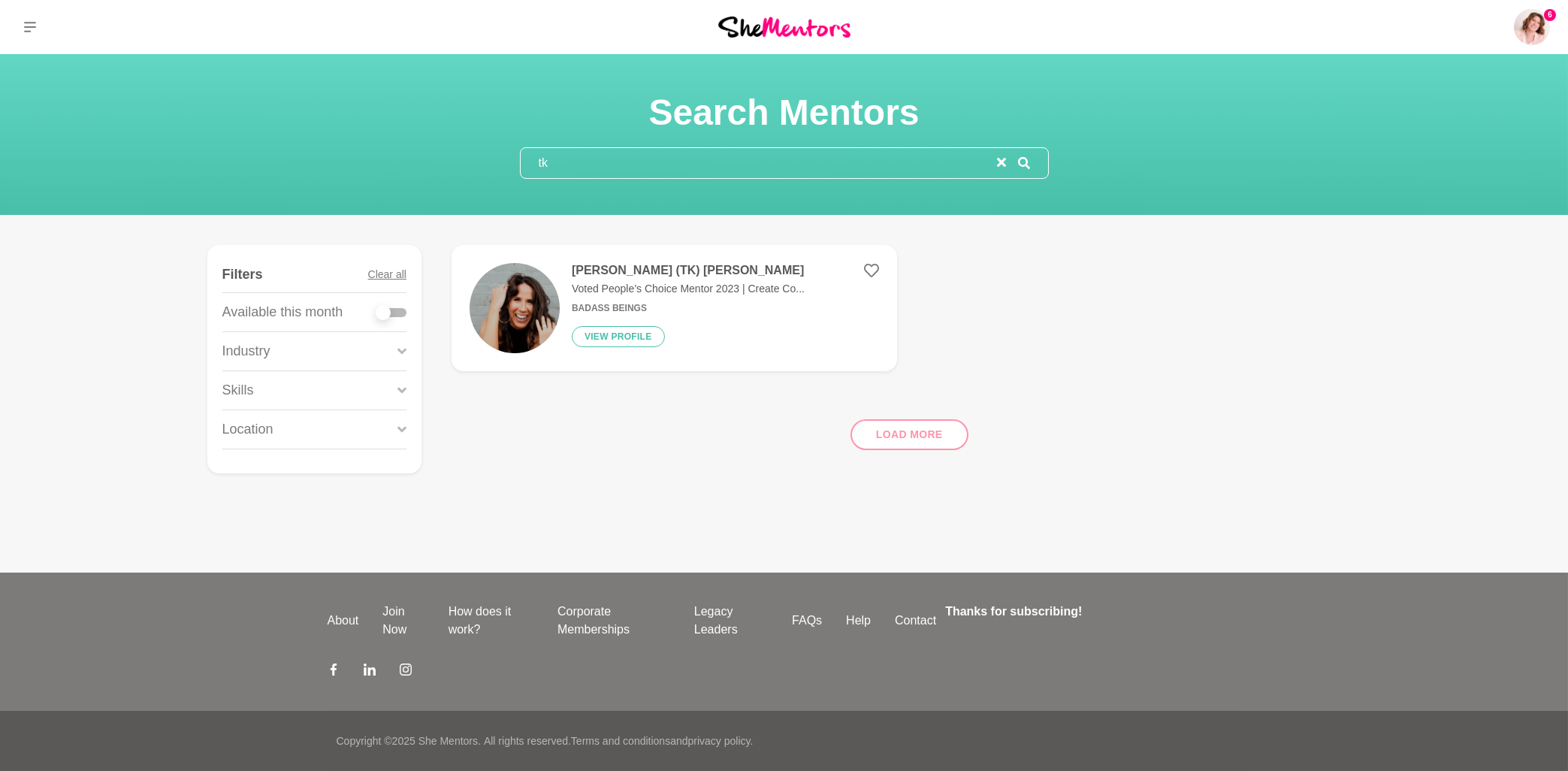
type input "tk"
click at [638, 273] on h4 "[PERSON_NAME] (TK) [PERSON_NAME]" at bounding box center [688, 270] width 233 height 15
